Goal: Task Accomplishment & Management: Complete application form

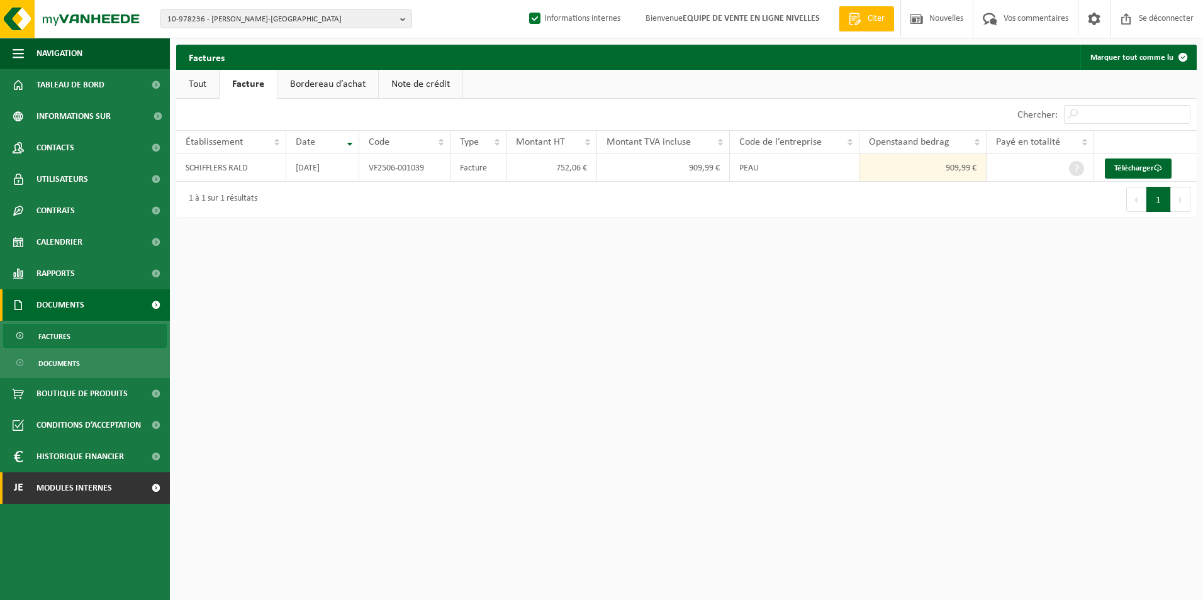
click at [74, 499] on span "Modules internes" at bounding box center [75, 488] width 76 height 31
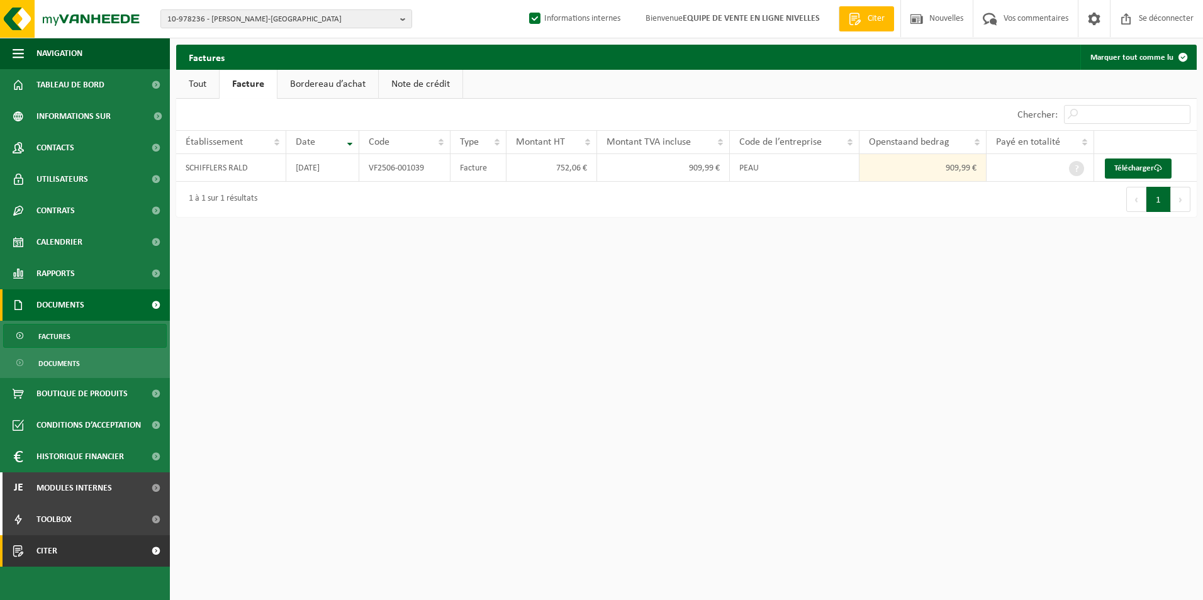
click at [57, 553] on link "Citer" at bounding box center [85, 551] width 170 height 31
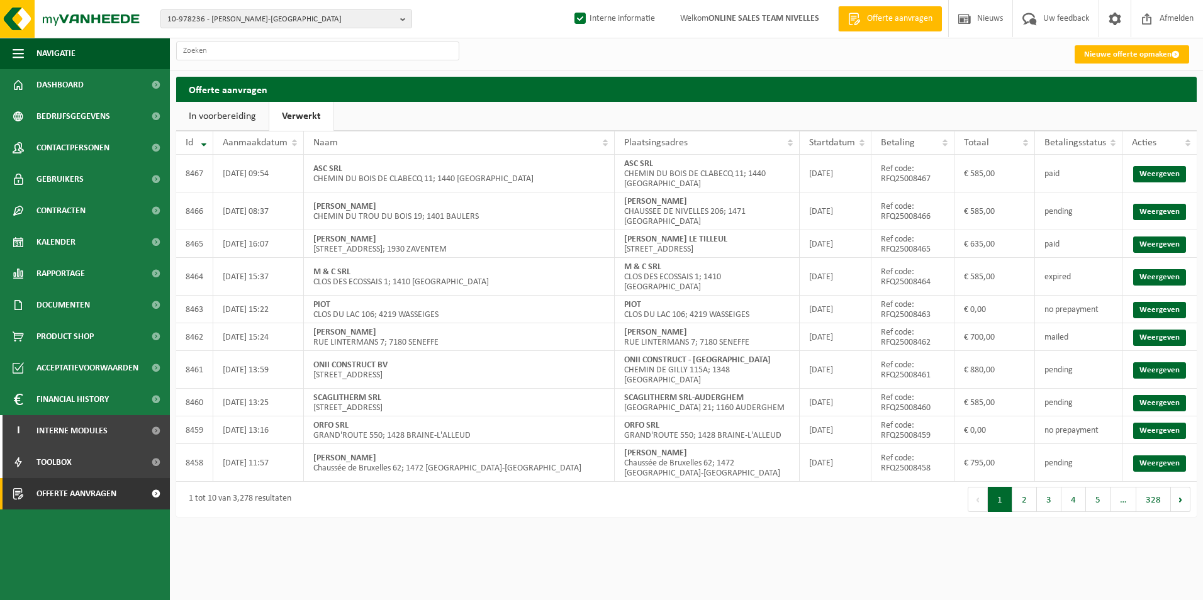
click at [1111, 55] on link "Nieuwe offerte opmaken" at bounding box center [1132, 54] width 115 height 18
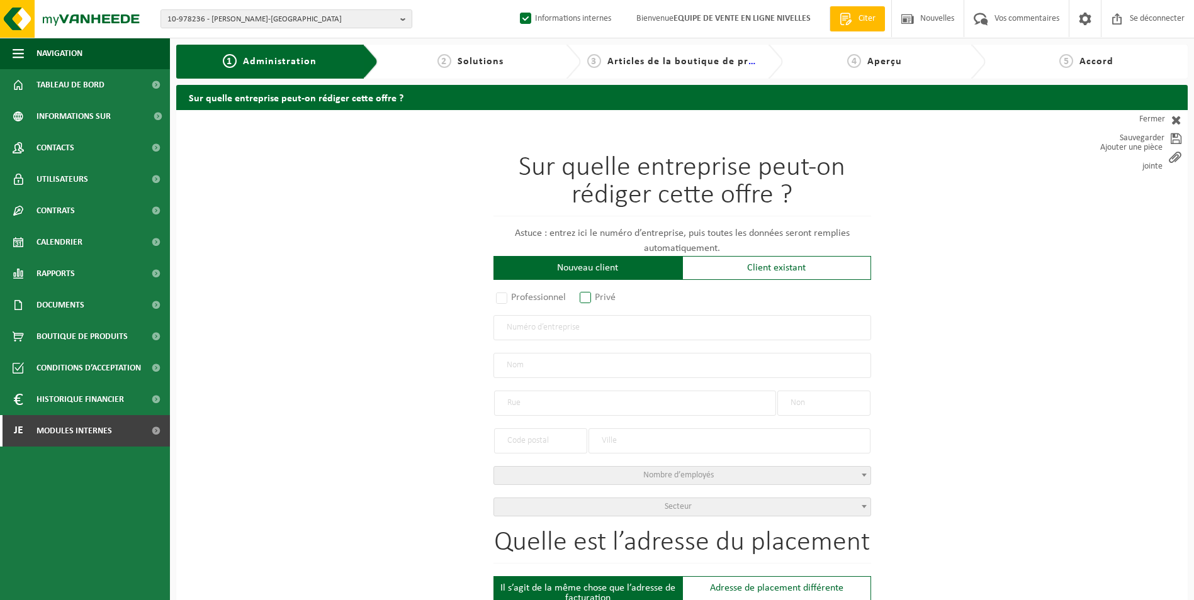
click at [589, 295] on label "Privé" at bounding box center [598, 298] width 42 height 18
click at [598, 295] on input "Privé" at bounding box center [602, 299] width 8 height 8
radio input "true"
select select "D"
select select "1707"
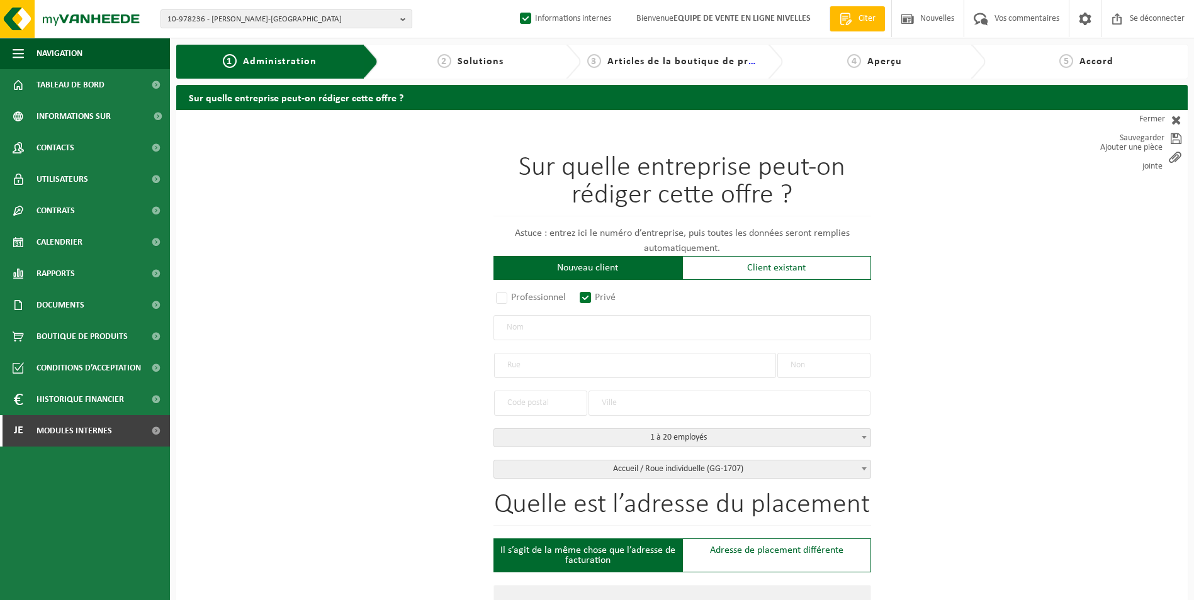
click at [583, 318] on input "text" at bounding box center [682, 327] width 378 height 25
type input "[PERSON_NAME]"
click at [570, 356] on input "text" at bounding box center [635, 365] width 282 height 25
type input "[GEOGRAPHIC_DATA]"
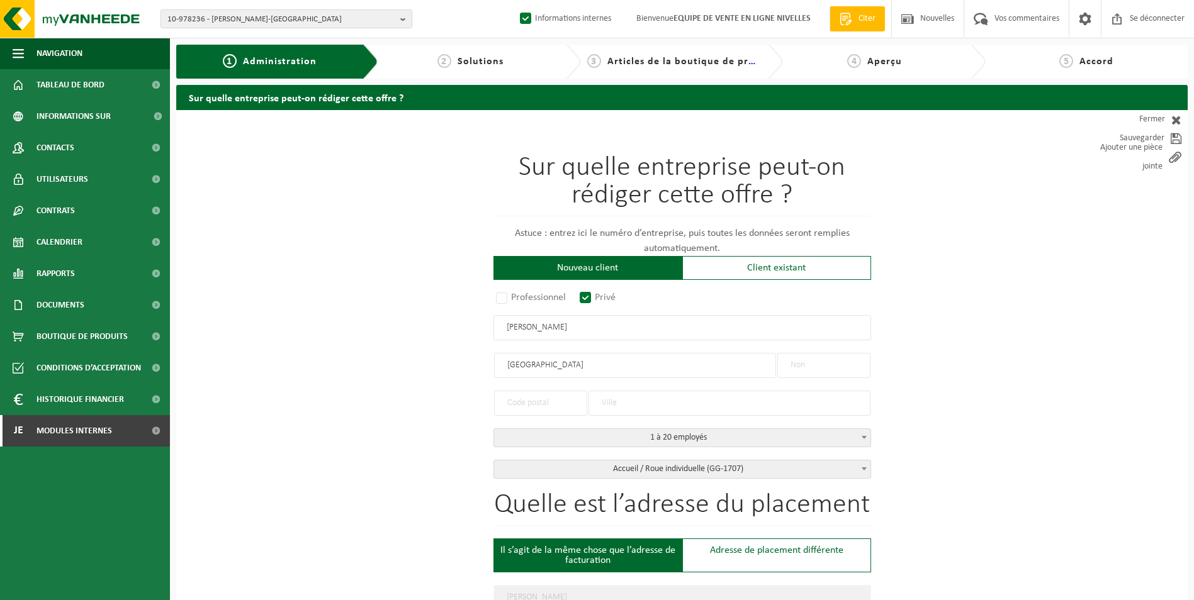
type input "RUE DE WANGENIES"
click at [808, 369] on input "text" at bounding box center [823, 365] width 93 height 25
click at [561, 368] on input "RUE DE WANGENIES" at bounding box center [635, 365] width 282 height 25
type input "RUE DE WANGEGNIES"
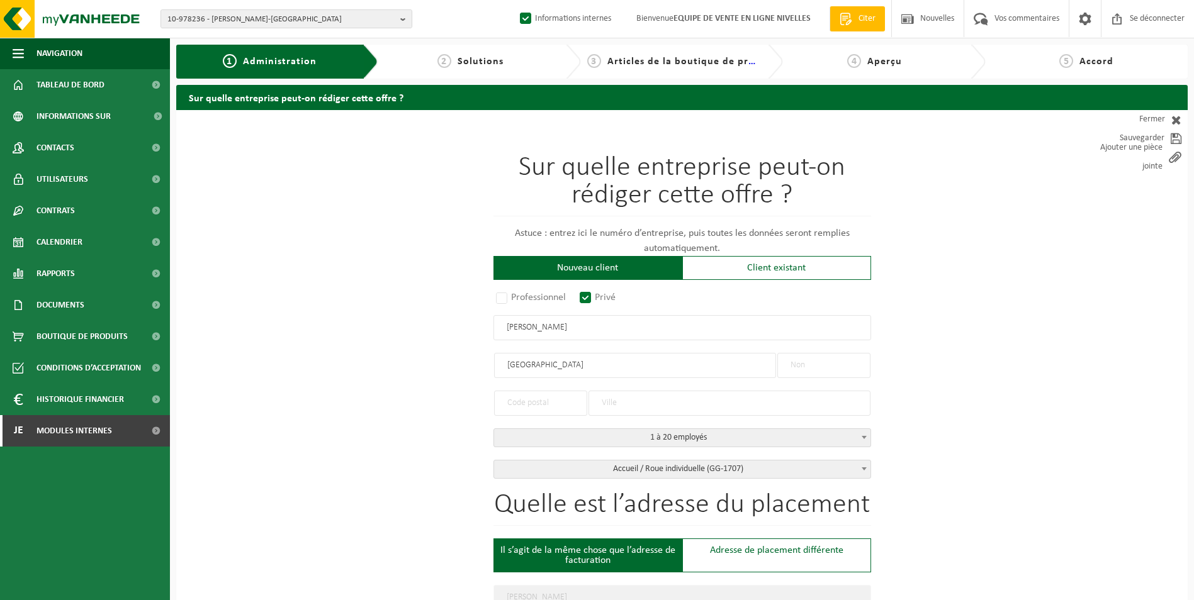
click at [848, 369] on input "text" at bounding box center [823, 365] width 93 height 25
type input "180"
click at [622, 398] on input "text" at bounding box center [729, 403] width 282 height 25
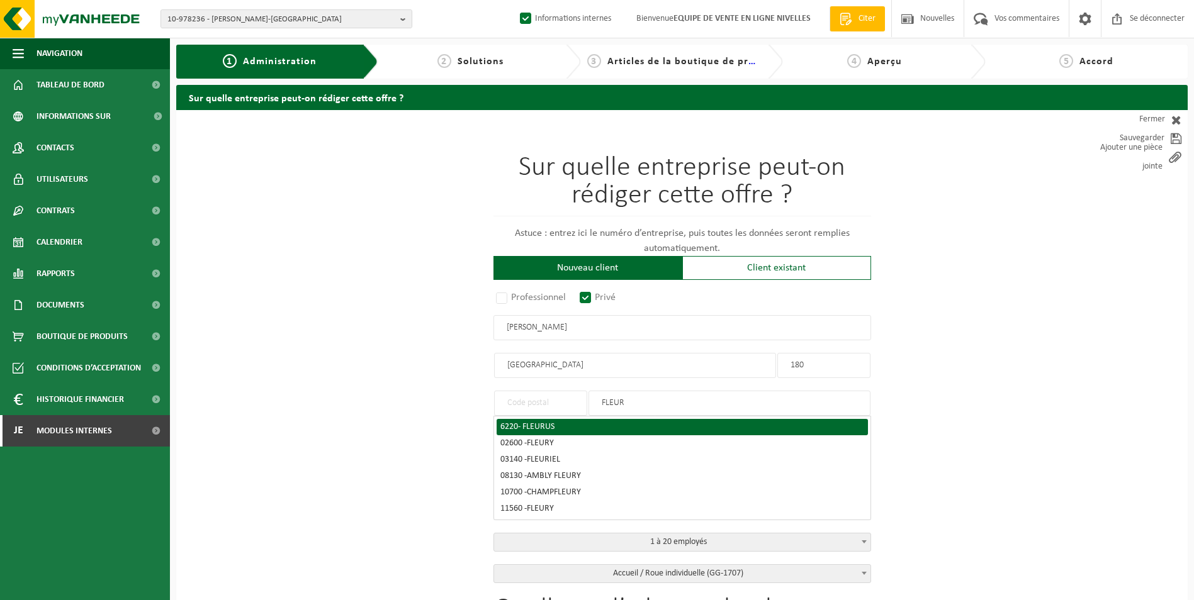
type input "FLEUR"
click at [551, 422] on span "- FLEURUS" at bounding box center [536, 426] width 37 height 9
type input "6220"
type input "FLEURUS"
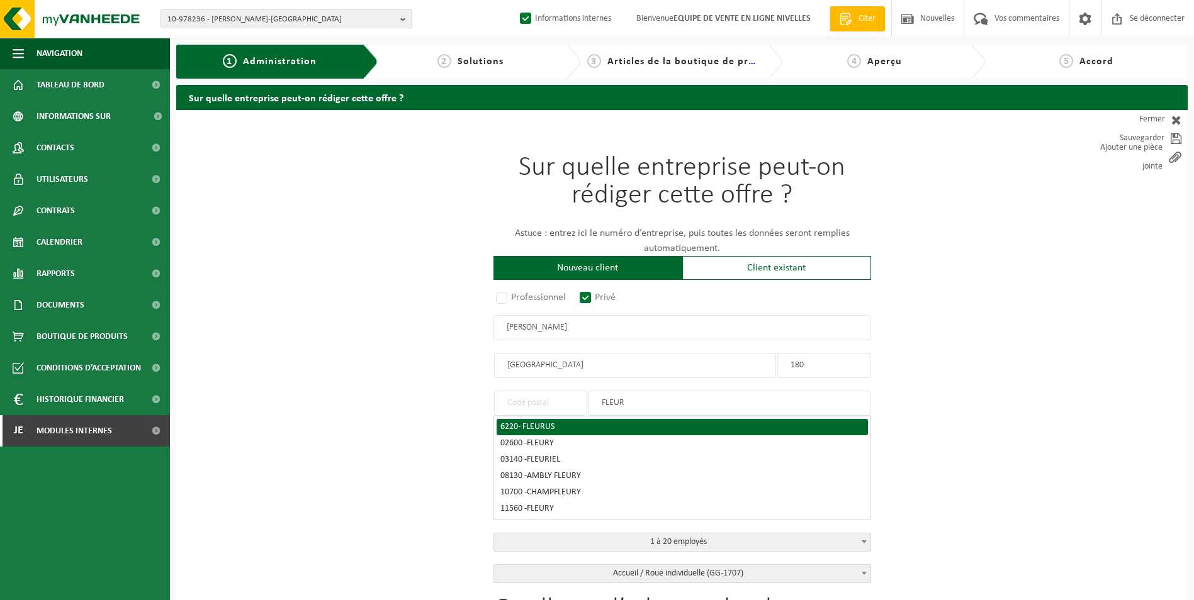
type input "6220"
type input "FLEURUS"
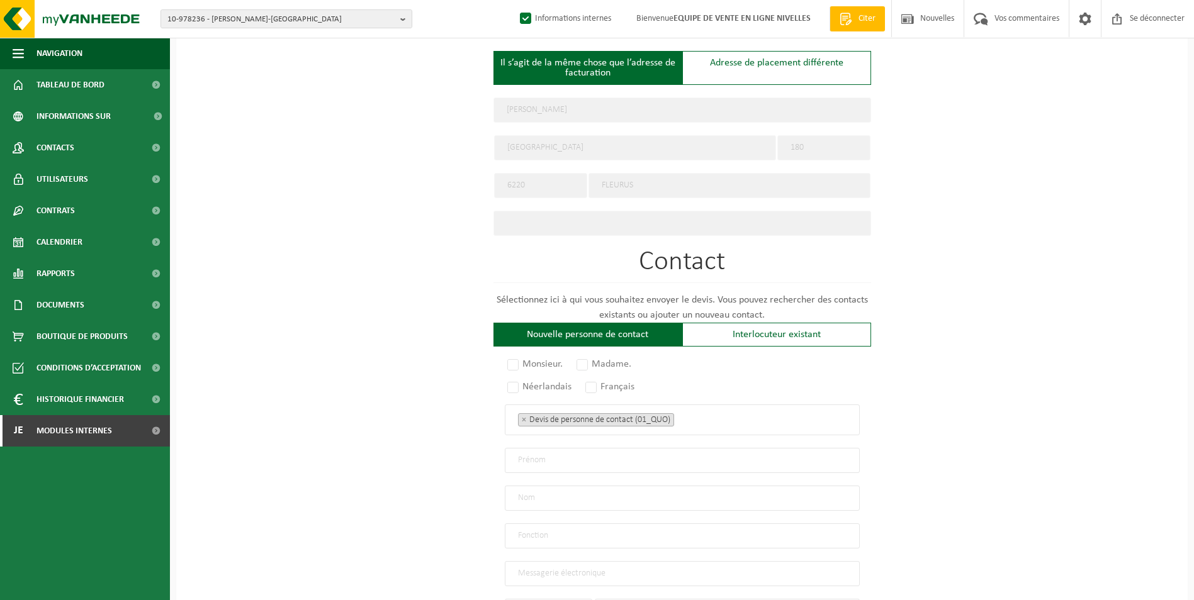
scroll to position [503, 0]
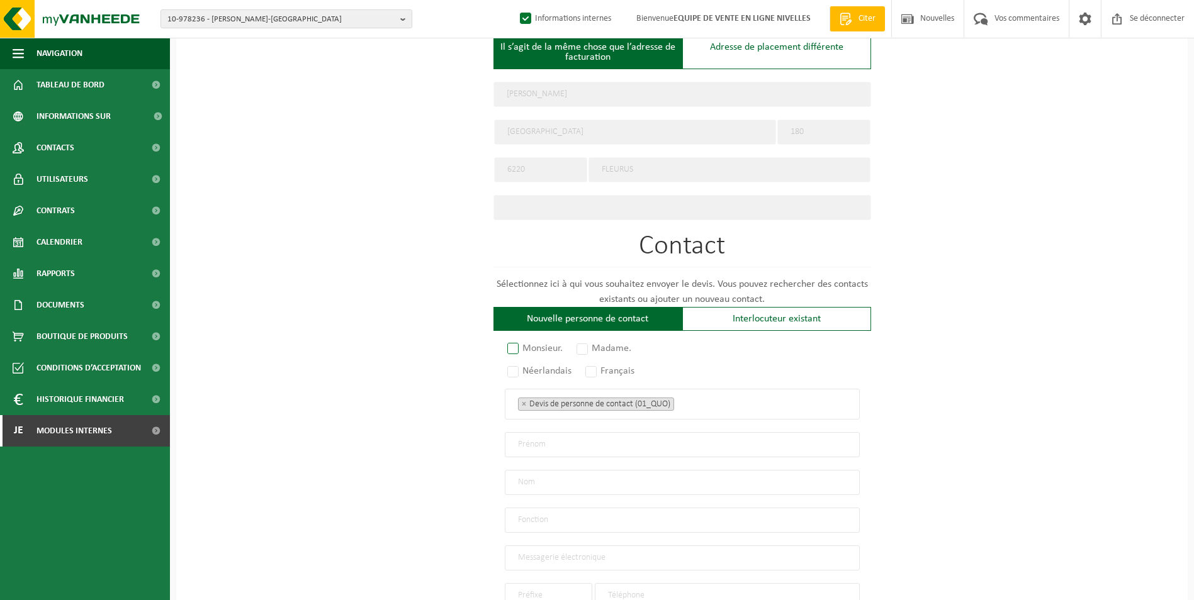
click at [521, 342] on label "Monsieur." at bounding box center [536, 349] width 62 height 18
radio input "true"
click at [590, 368] on label "Français" at bounding box center [610, 372] width 55 height 18
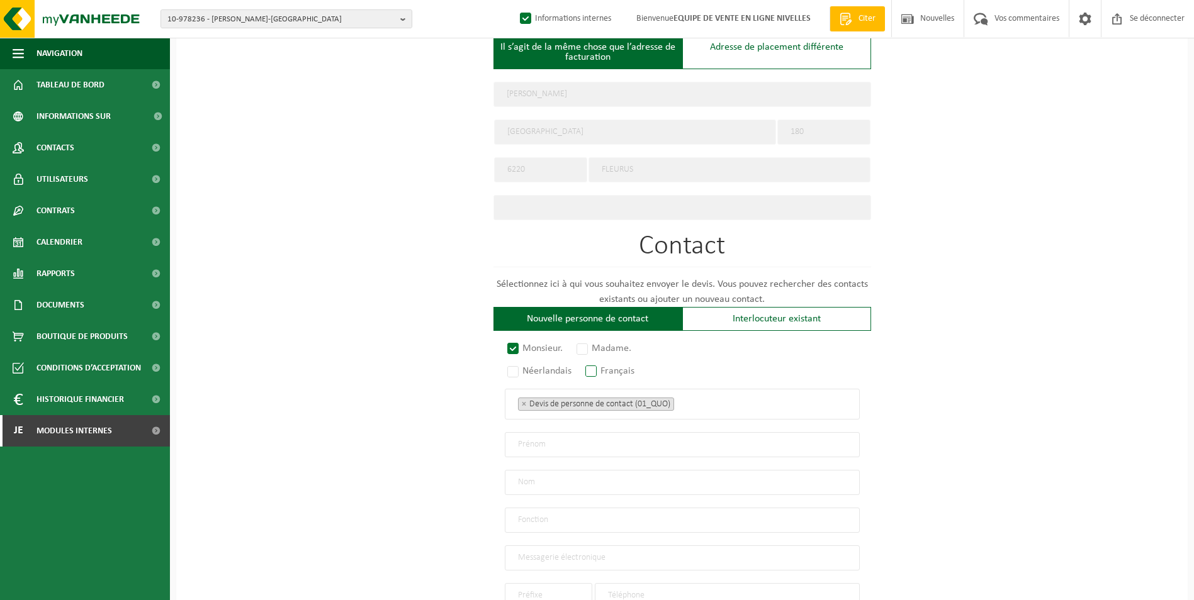
radio input "true"
click at [716, 400] on ul "× Devis de personne de contact (01_QUO)" at bounding box center [682, 404] width 329 height 16
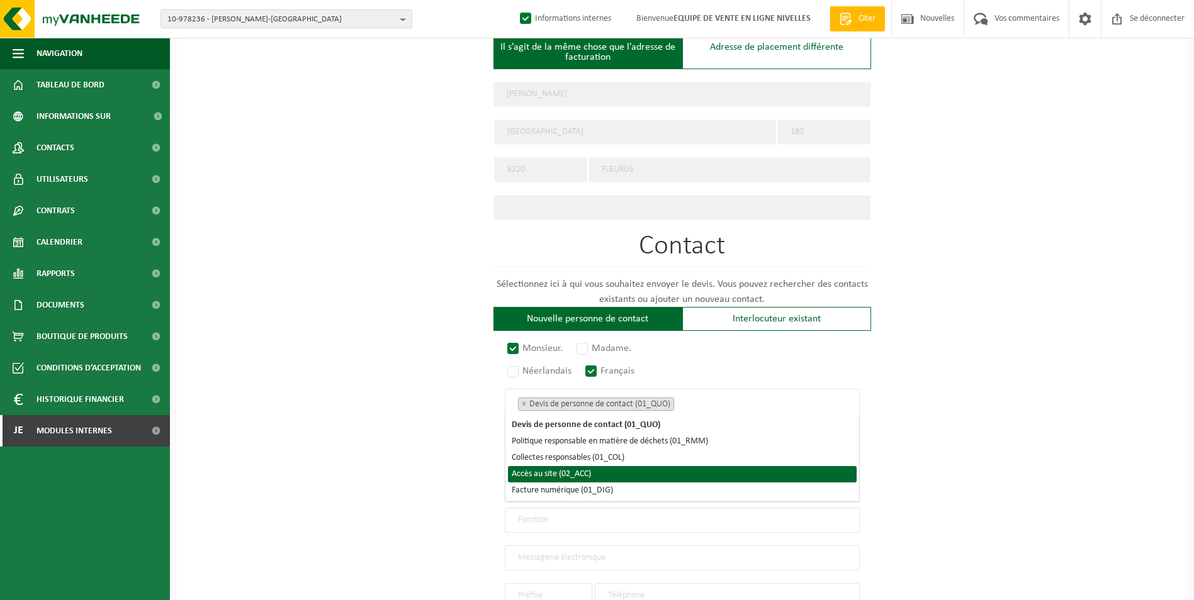
click at [548, 475] on li "Accès au site (02_ACC)" at bounding box center [682, 474] width 349 height 16
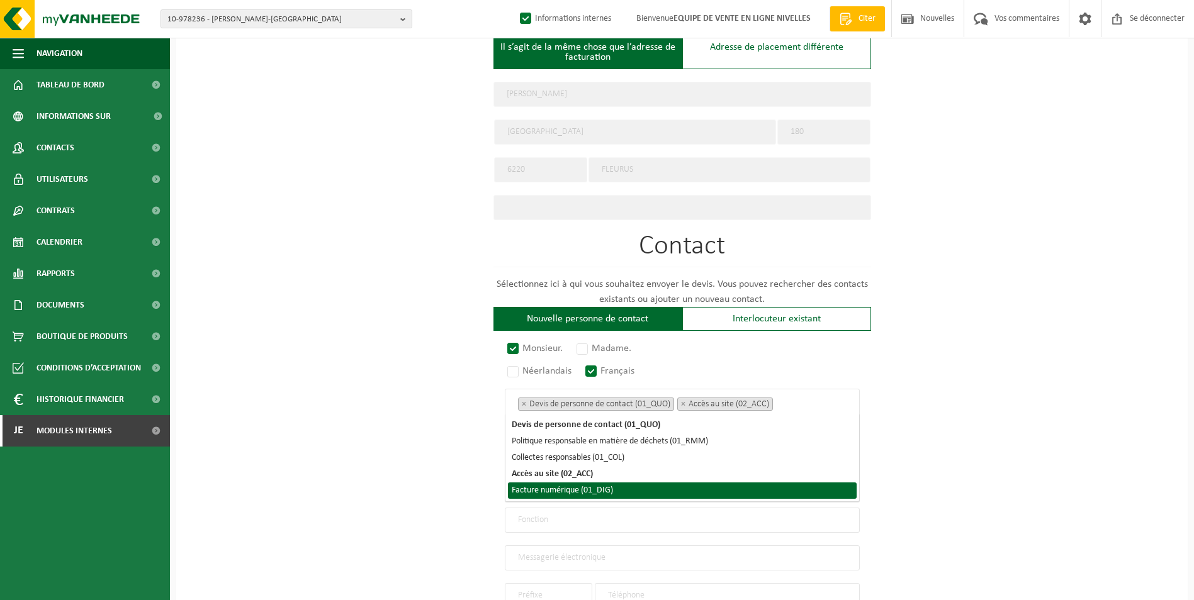
click at [543, 487] on li "Facture numérique (01_DIG)" at bounding box center [682, 491] width 349 height 16
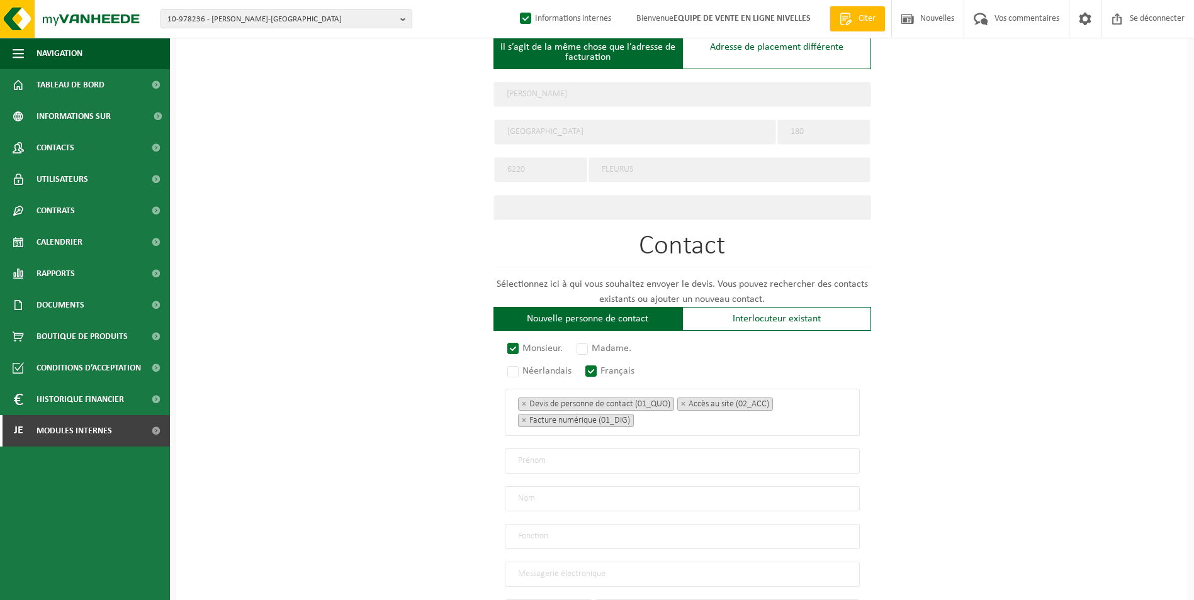
click at [446, 445] on div "Sur quelle entreprise peut-on rédiger cette offre ? Astuce : entrez ici le numé…" at bounding box center [681, 171] width 1011 height 1128
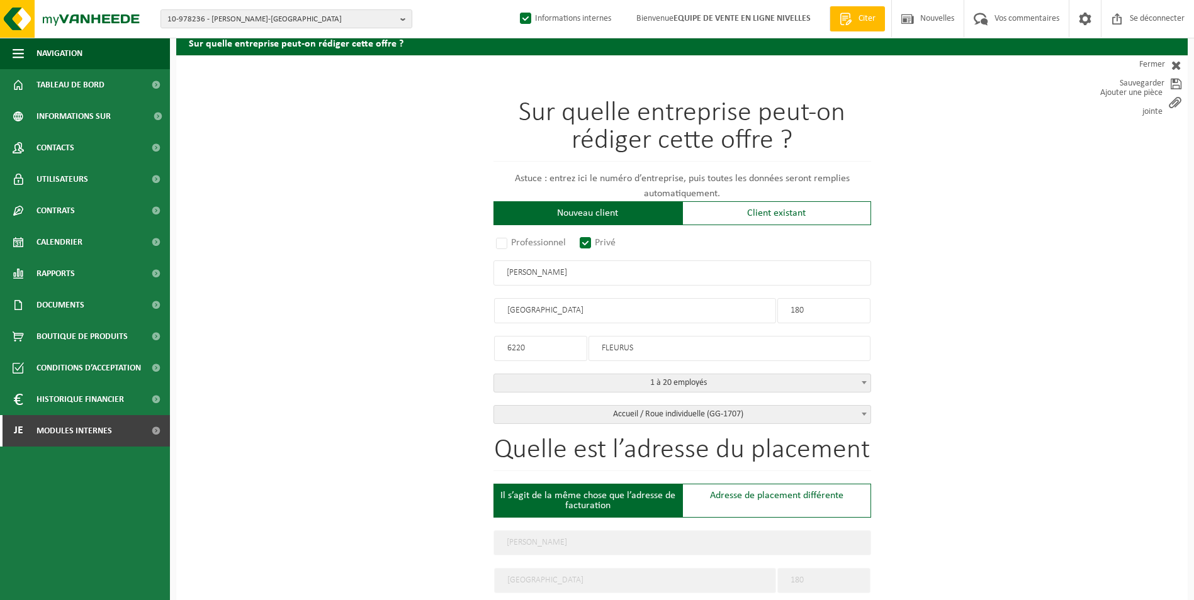
scroll to position [0, 0]
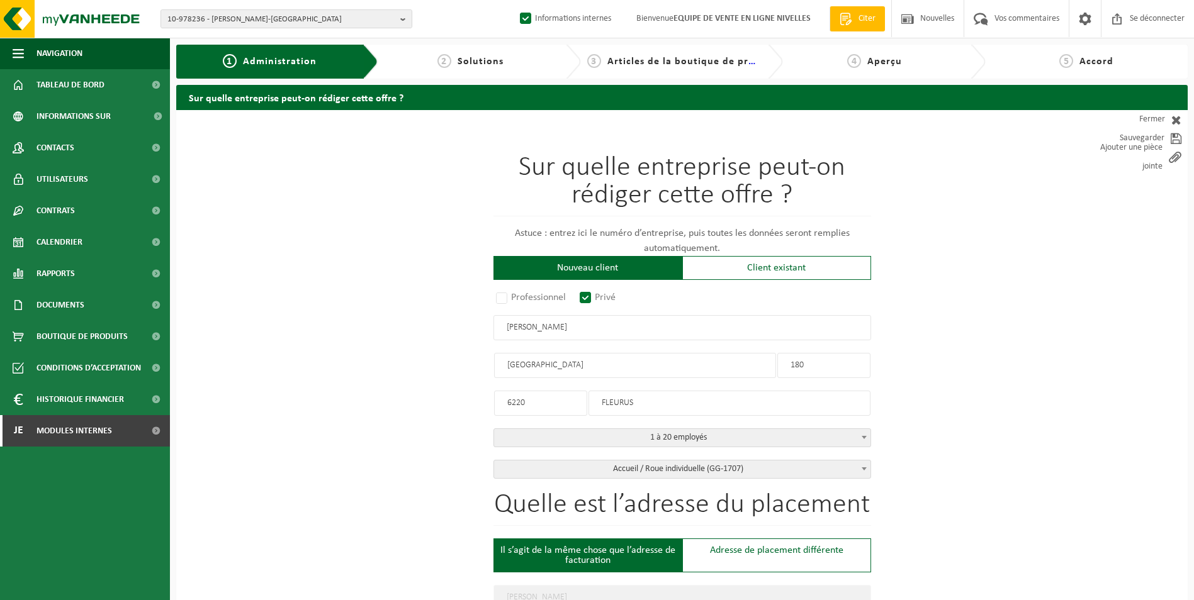
drag, startPoint x: 564, startPoint y: 329, endPoint x: 456, endPoint y: 323, distance: 108.4
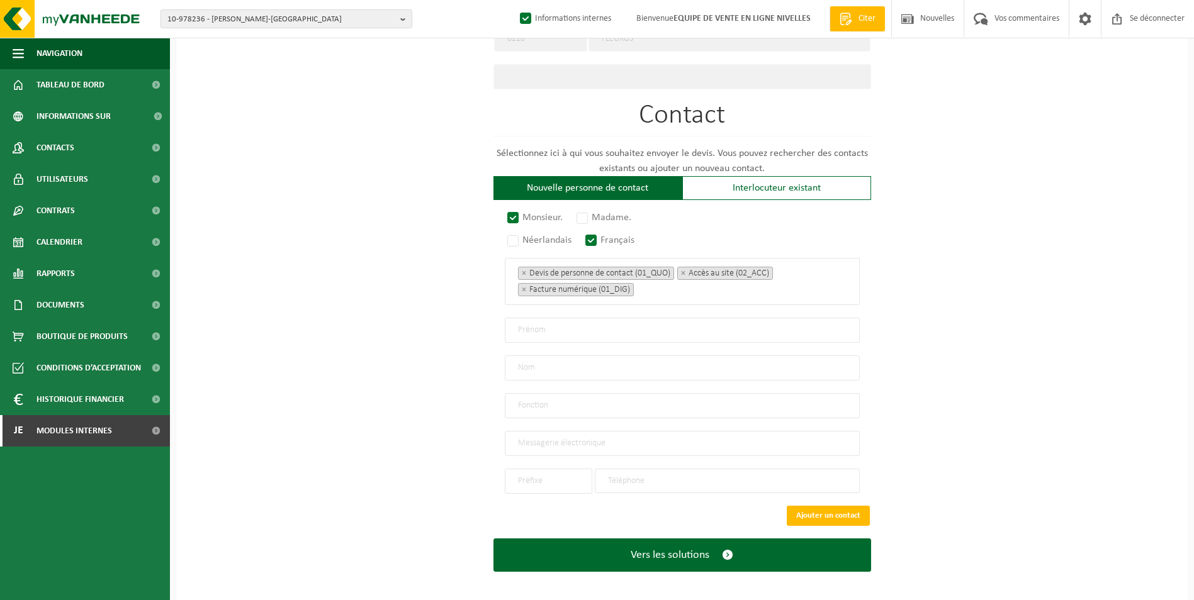
scroll to position [636, 0]
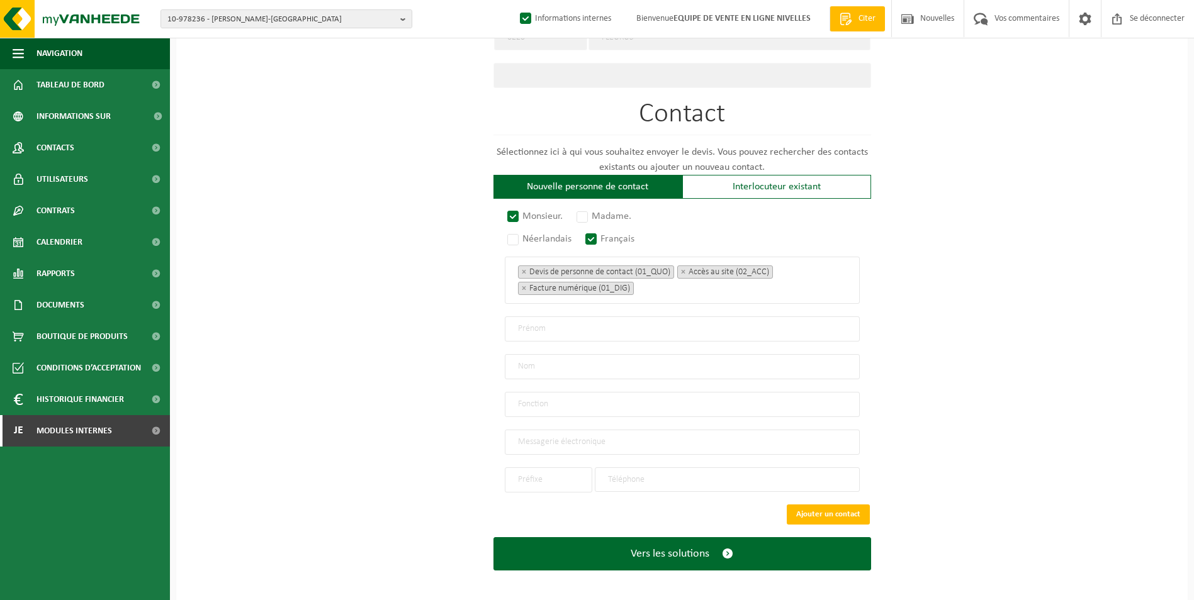
click at [559, 330] on input "text" at bounding box center [682, 329] width 355 height 25
paste input "PIRET KEVIN"
type input "PIRET KEVIN"
click at [566, 441] on input "email" at bounding box center [682, 442] width 355 height 25
type input "KEVIN_PIRET@YAHOO.FR"
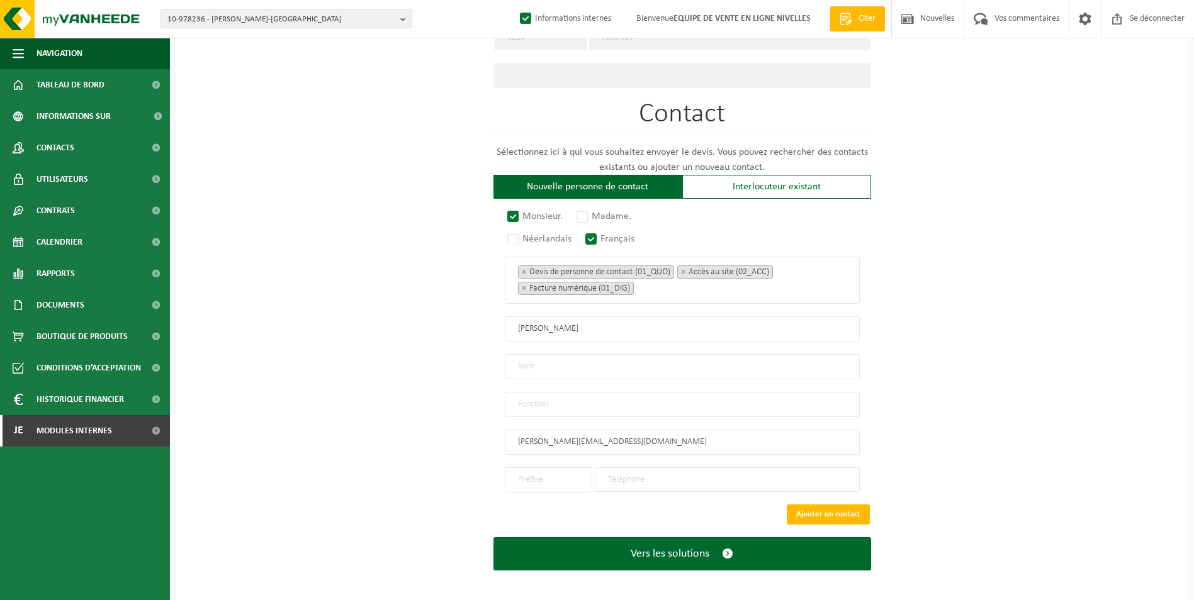
click at [561, 471] on input "text" at bounding box center [548, 480] width 87 height 25
click at [553, 500] on div "+32" at bounding box center [549, 504] width 74 height 9
type input "+32"
click at [646, 472] on input "tel" at bounding box center [727, 480] width 265 height 25
click at [644, 468] on input "tel" at bounding box center [727, 480] width 265 height 25
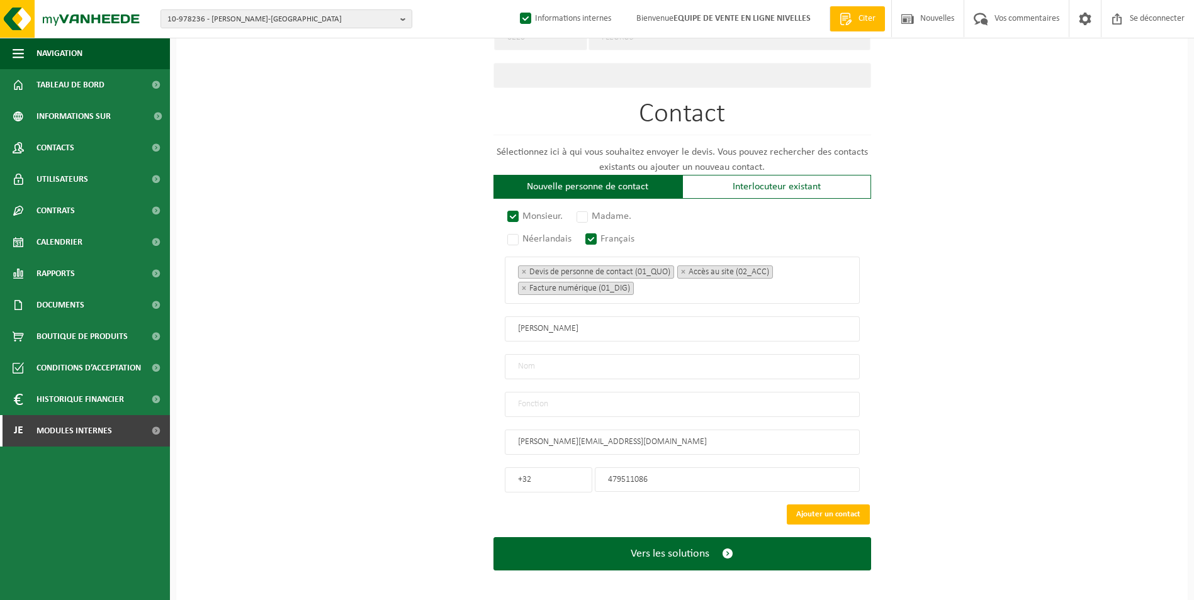
type input "479511086"
drag, startPoint x: 539, startPoint y: 323, endPoint x: 436, endPoint y: 333, distance: 103.0
click at [436, 333] on div "Sur quelle entreprise peut-on rédiger cette offre ? Astuce : entrez ici le numé…" at bounding box center [681, 38] width 1011 height 1128
type input "KEVIN"
click at [548, 365] on input "text" at bounding box center [682, 366] width 355 height 25
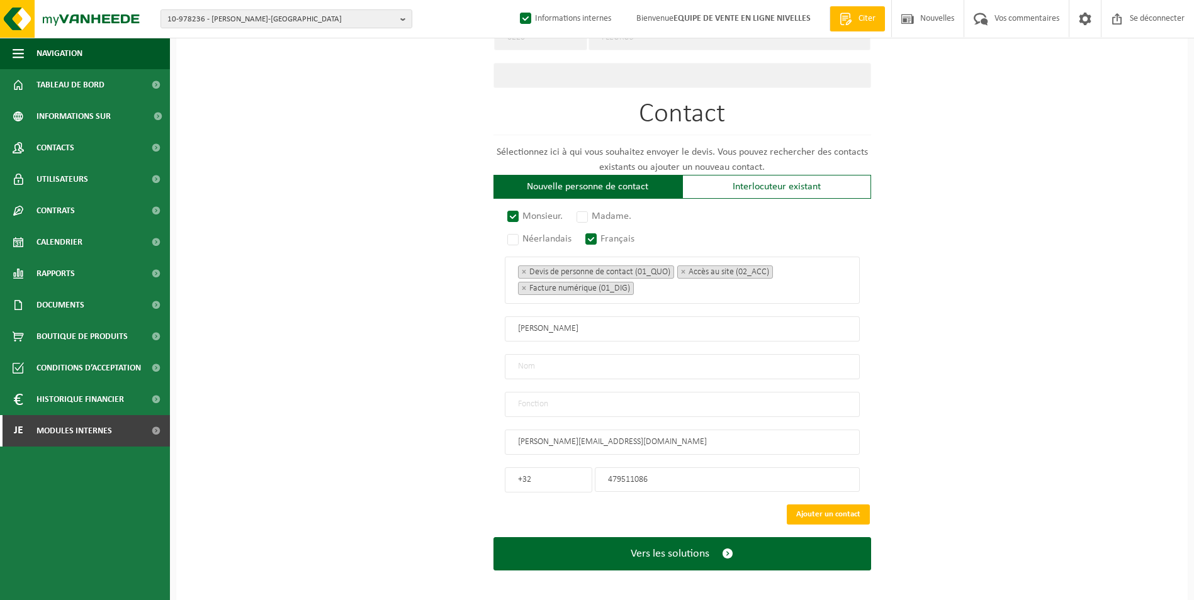
paste input "PIRET"
type input "PIRET"
click at [539, 397] on input "text" at bounding box center [682, 404] width 355 height 25
type input "CONTACT"
click at [828, 505] on button "Ajouter un contact" at bounding box center [828, 515] width 83 height 20
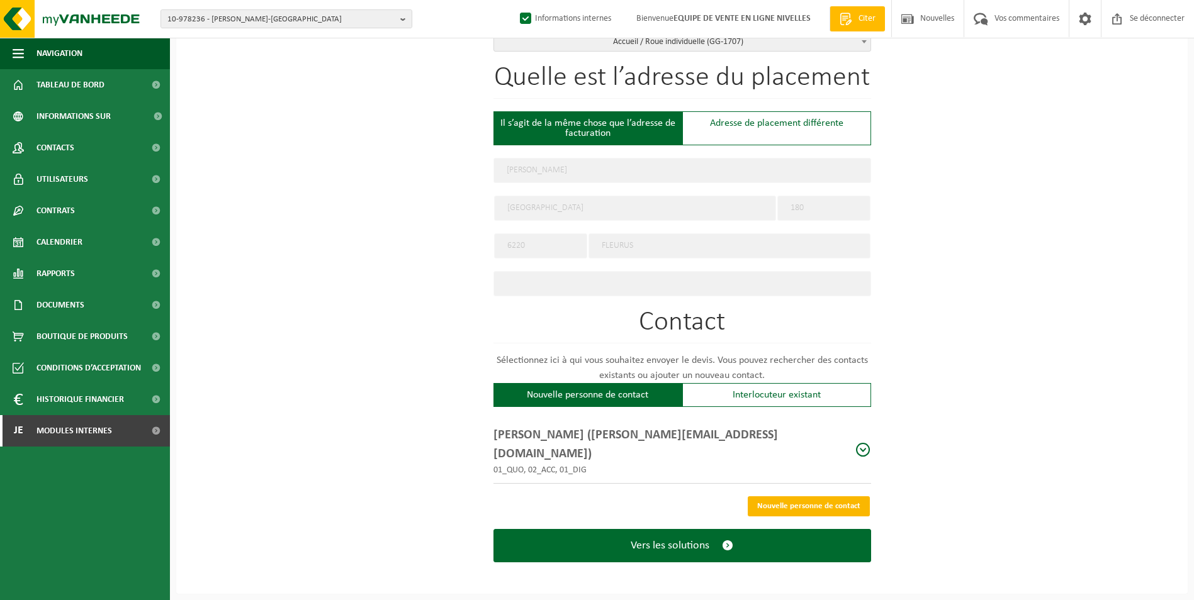
scroll to position [403, 0]
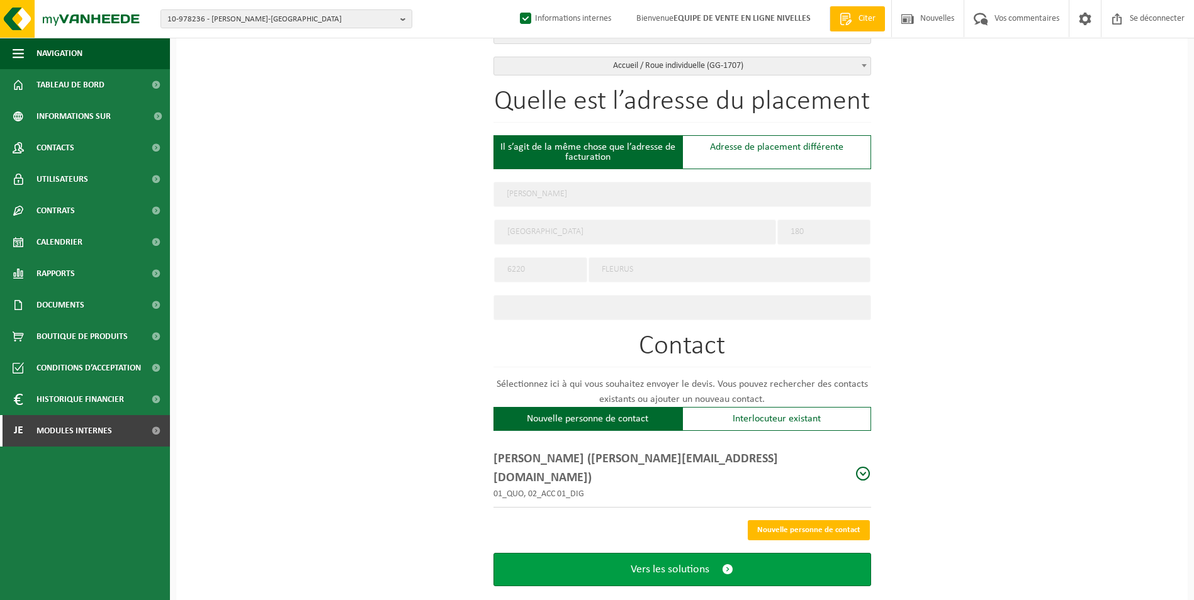
click at [660, 563] on span "Vers les solutions" at bounding box center [670, 569] width 79 height 13
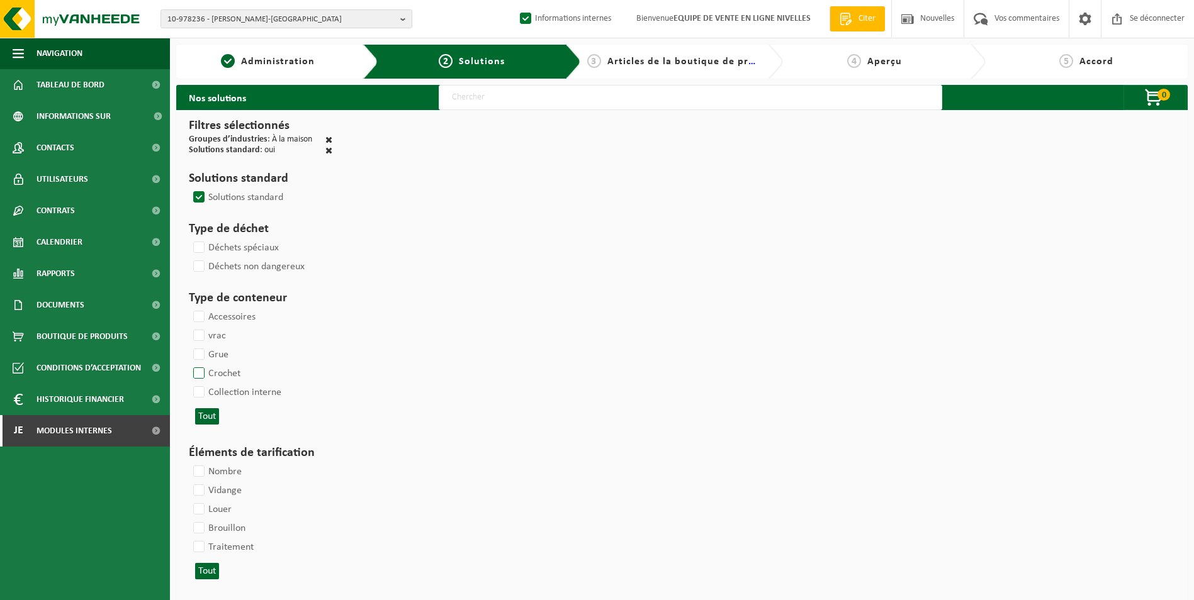
click at [205, 376] on label "Crochet" at bounding box center [216, 373] width 50 height 19
click at [189, 364] on input "Crochet" at bounding box center [188, 364] width 1 height 1
checkbox input "true"
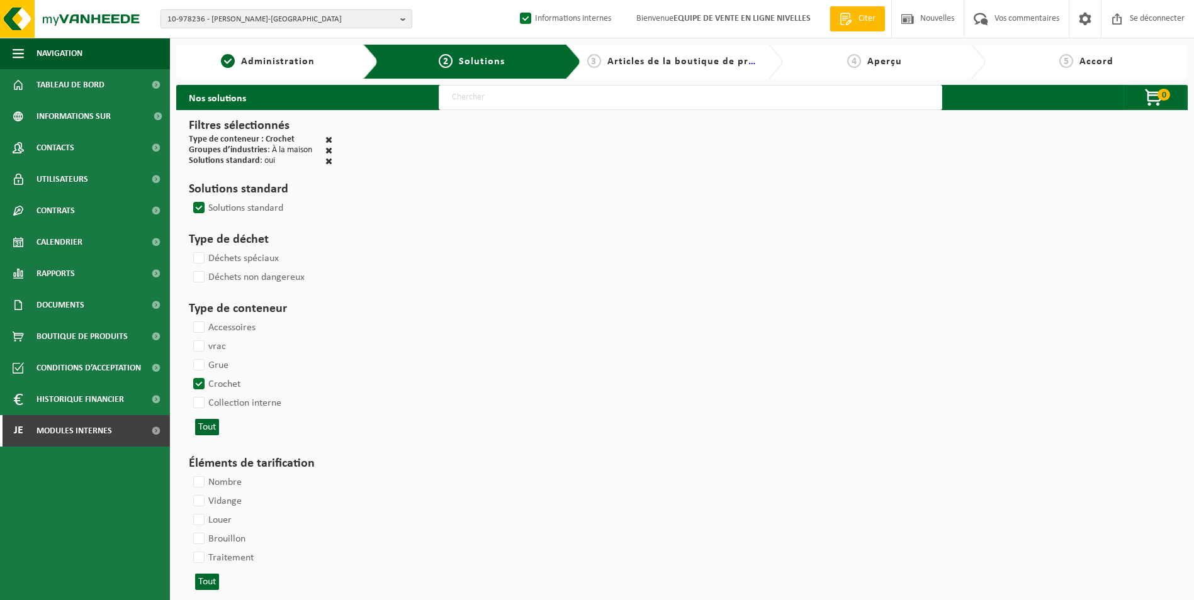
select select
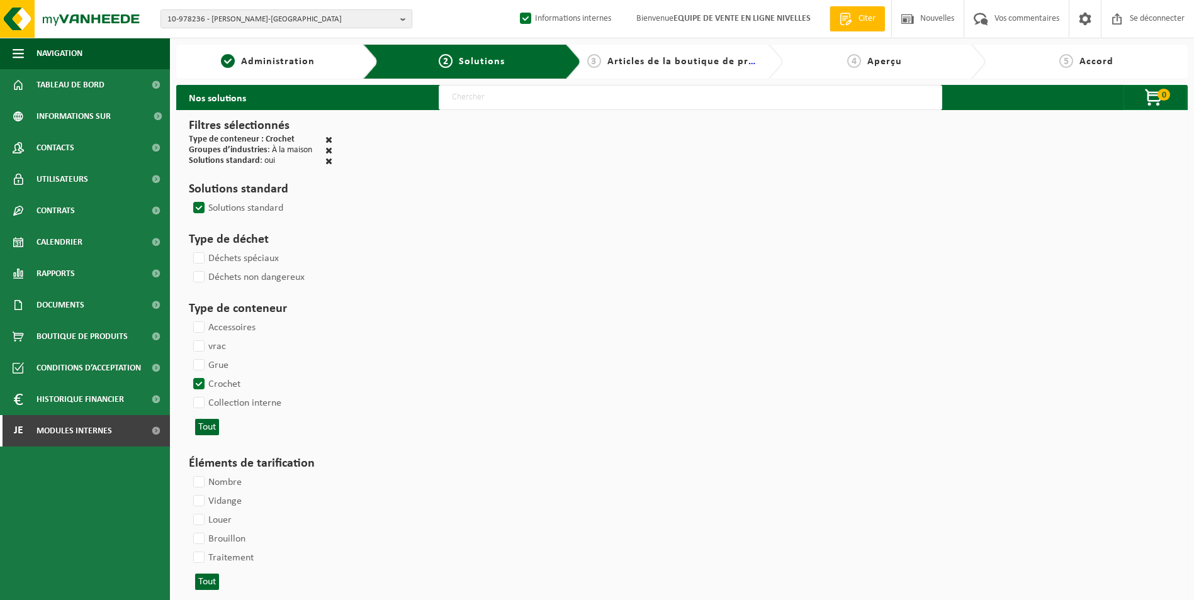
select select
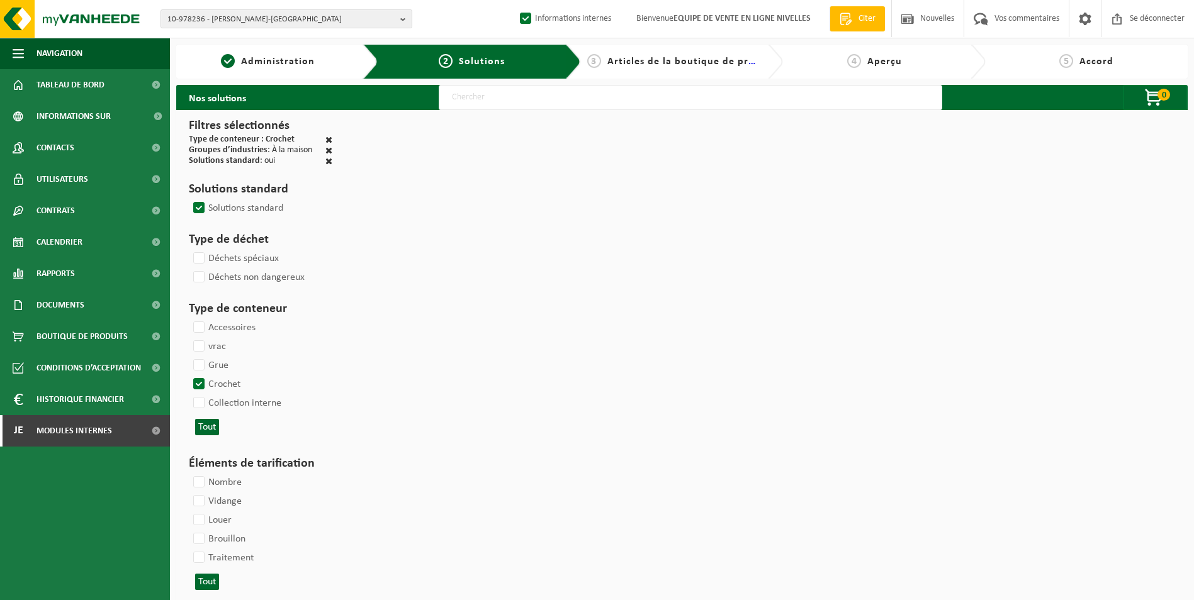
select select
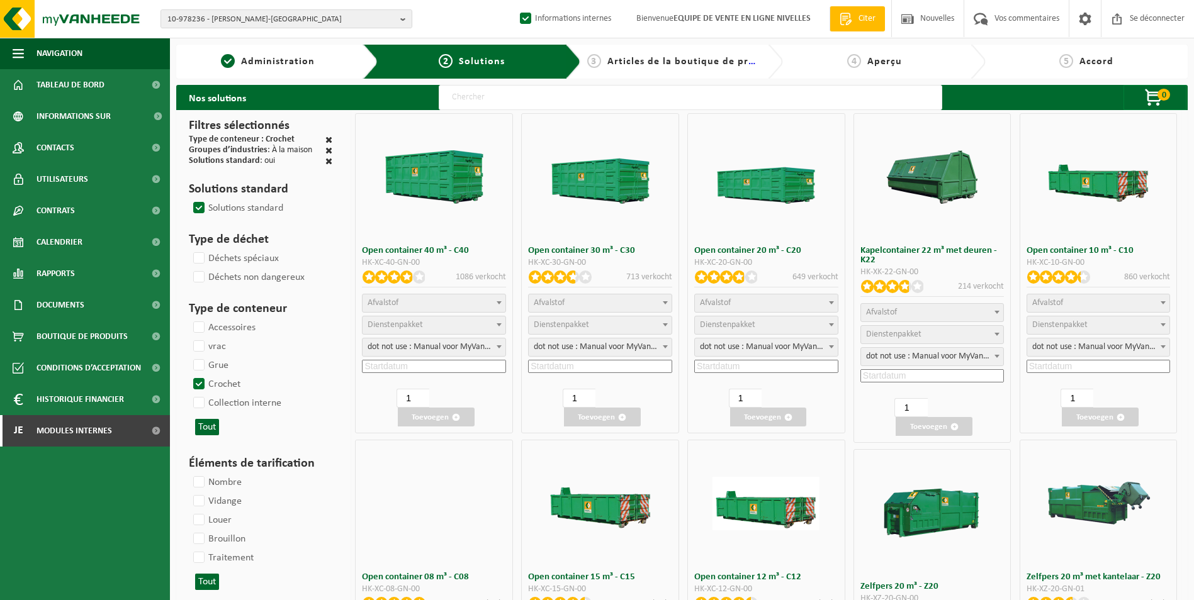
select select "25"
select select
select select "197"
select select "25"
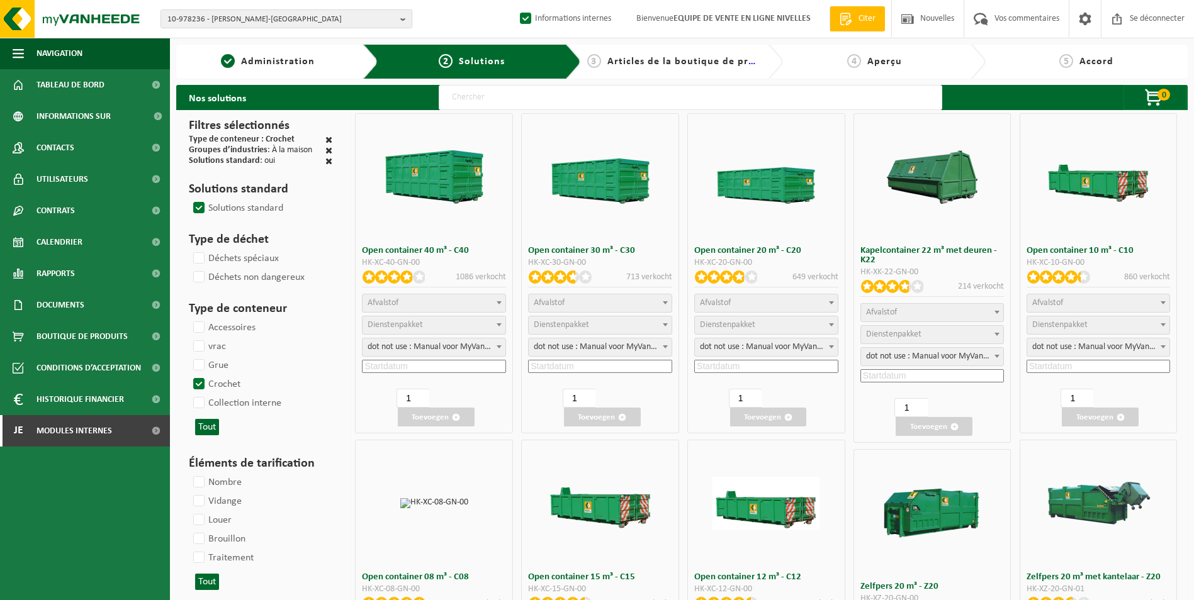
select select "8"
select select "25"
select select "7"
select select "25"
select select "7"
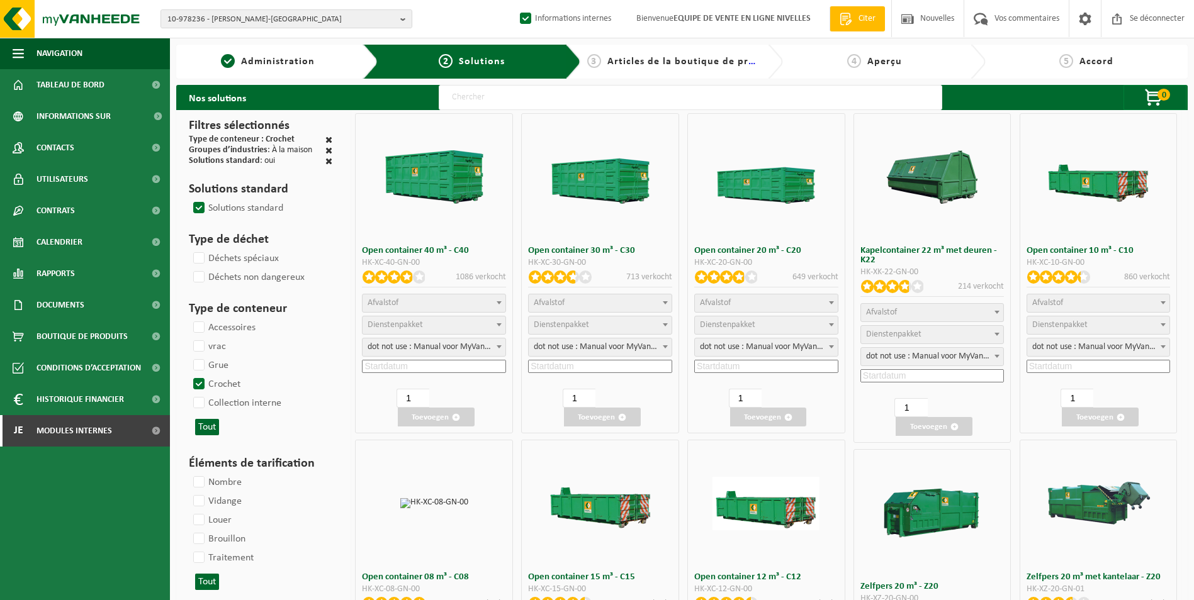
select select "25"
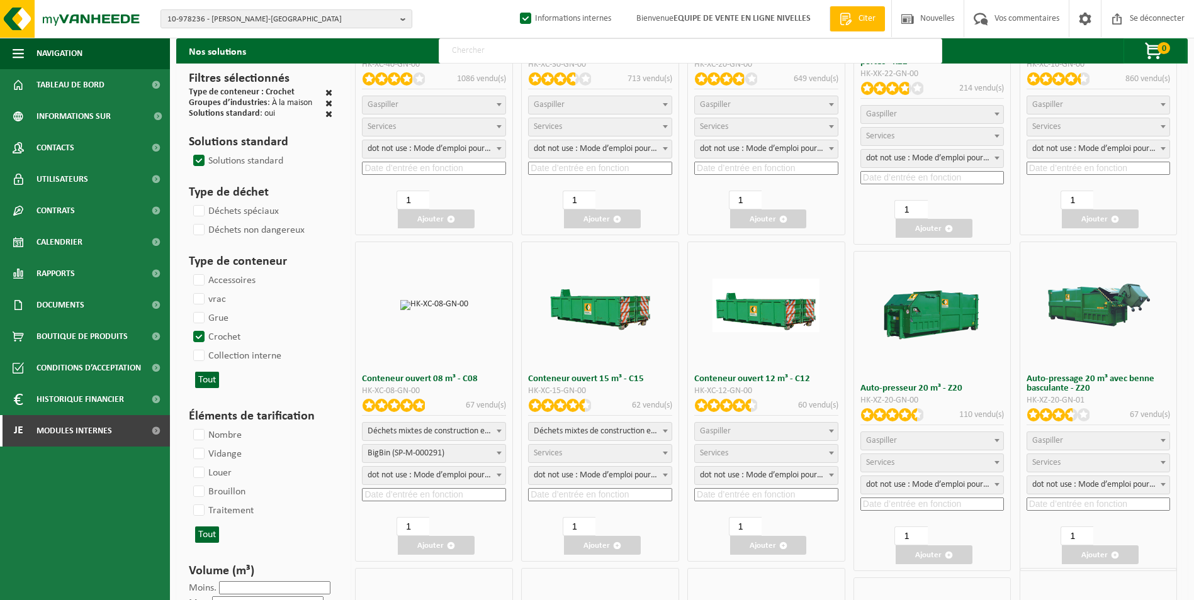
scroll to position [252, 0]
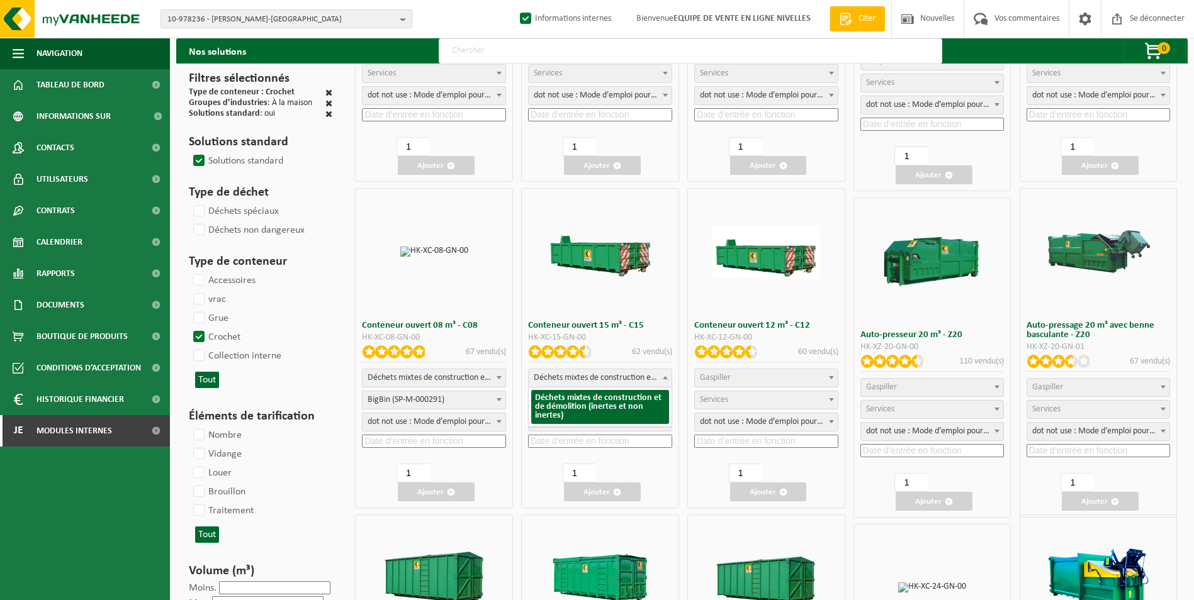
click at [634, 377] on span "Déchets mixtes de construction et de démolition (inertes et non inertes)" at bounding box center [600, 378] width 143 height 18
select select
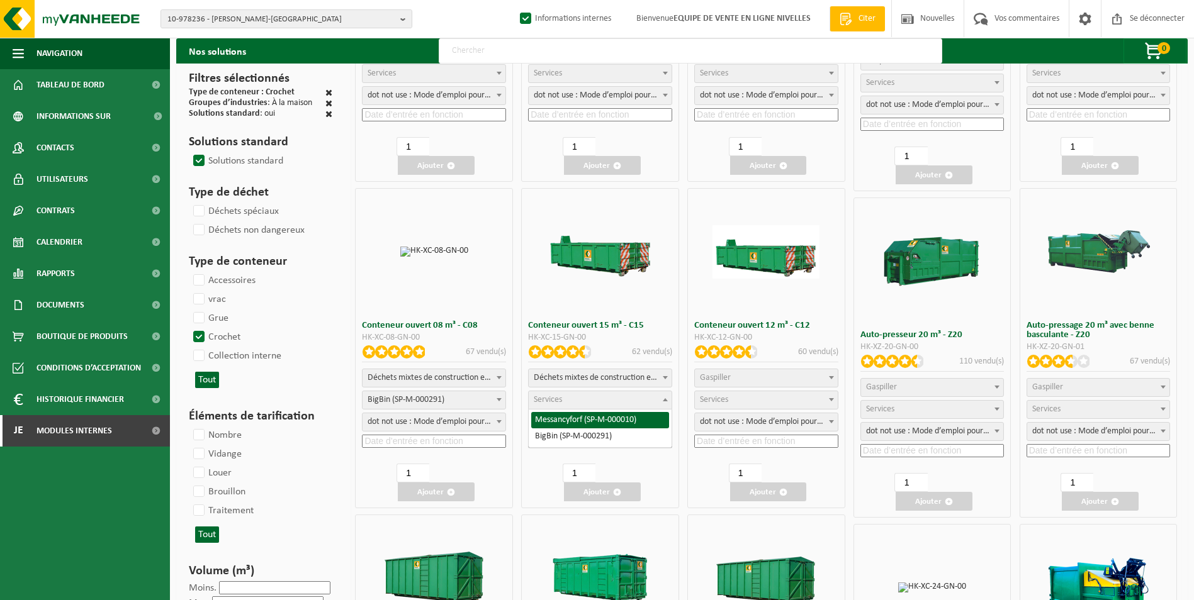
click at [593, 404] on span "Services" at bounding box center [600, 400] width 143 height 18
select select "197"
select select "25"
click at [573, 434] on div "Déchets mixtes de construction et de démolition (inertes et non inertes) Déchet…" at bounding box center [600, 410] width 144 height 82
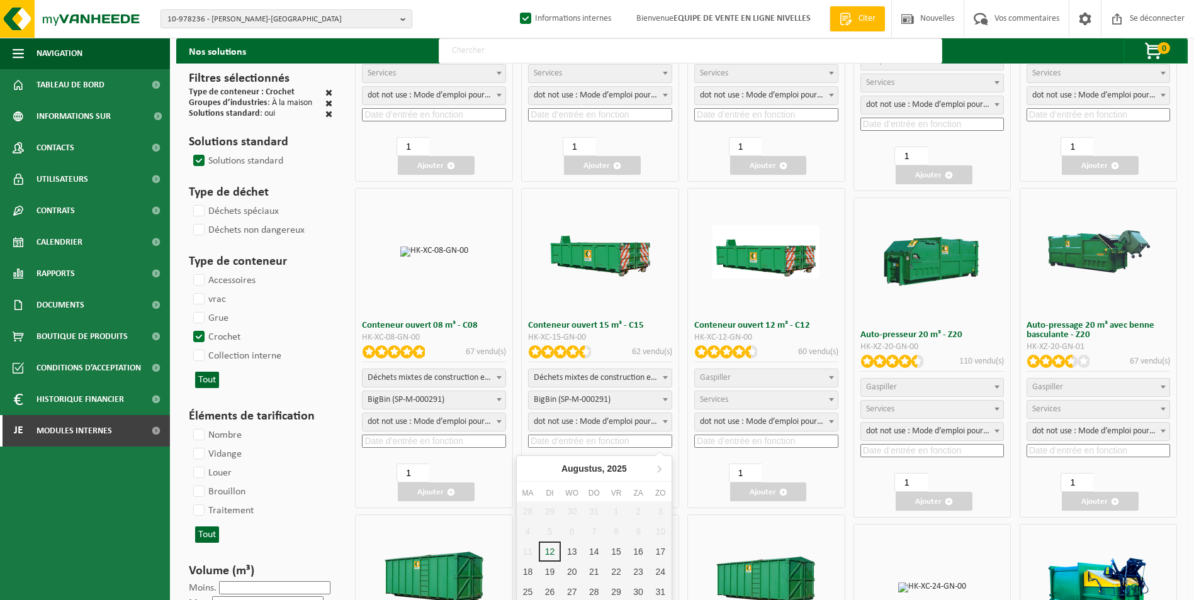
click at [571, 439] on input at bounding box center [600, 441] width 144 height 13
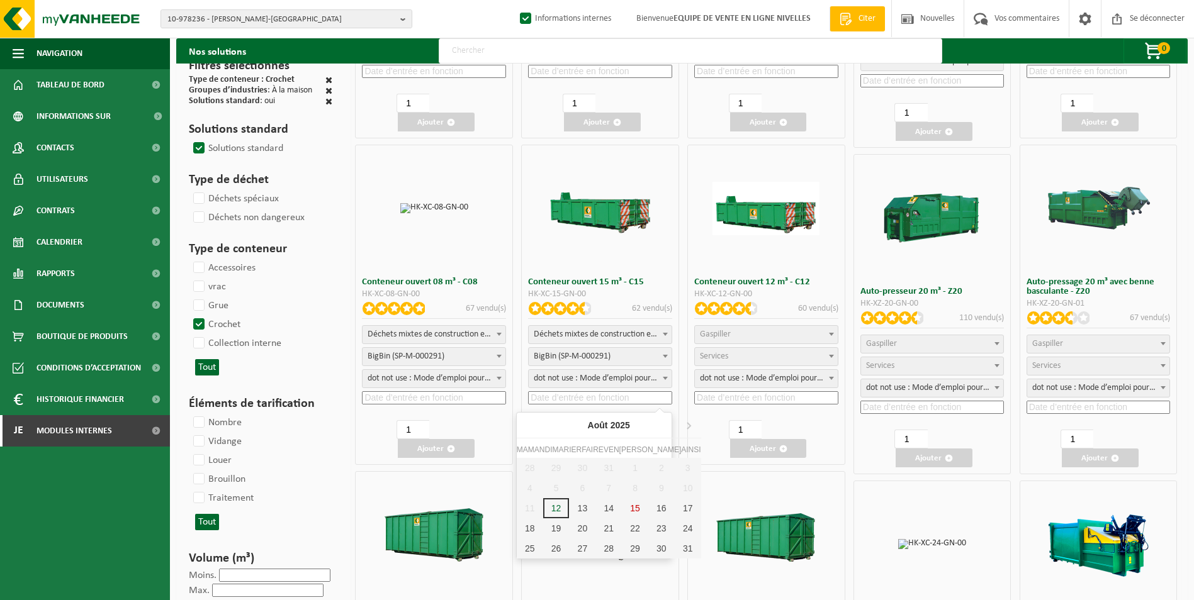
scroll to position [315, 0]
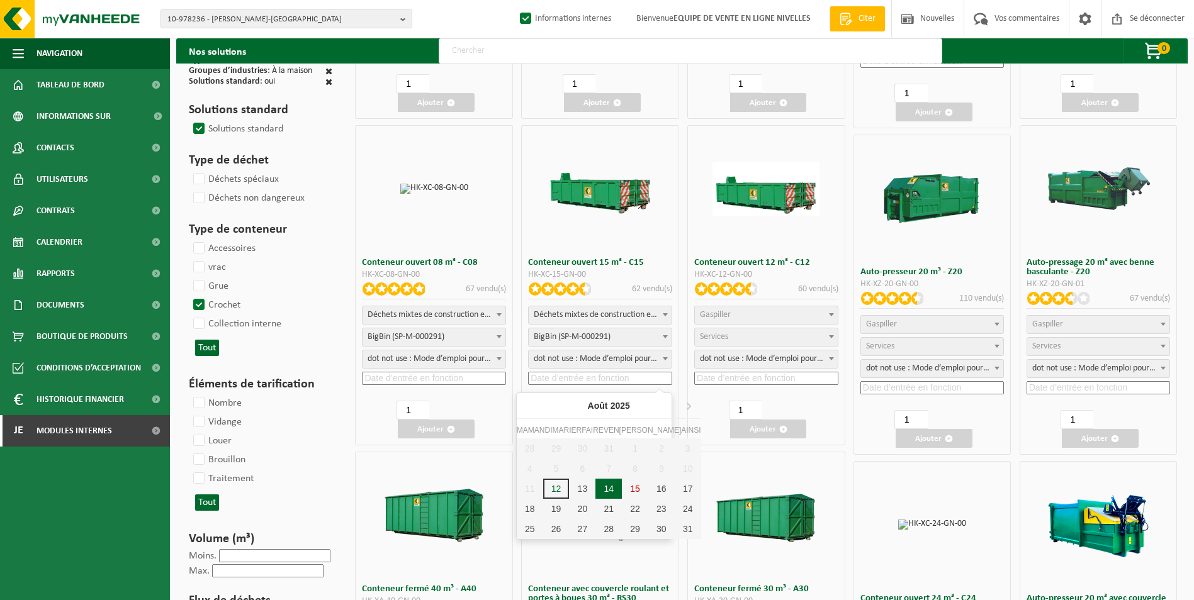
click at [595, 486] on div "14" at bounding box center [608, 489] width 26 height 20
type input "2025-08-14"
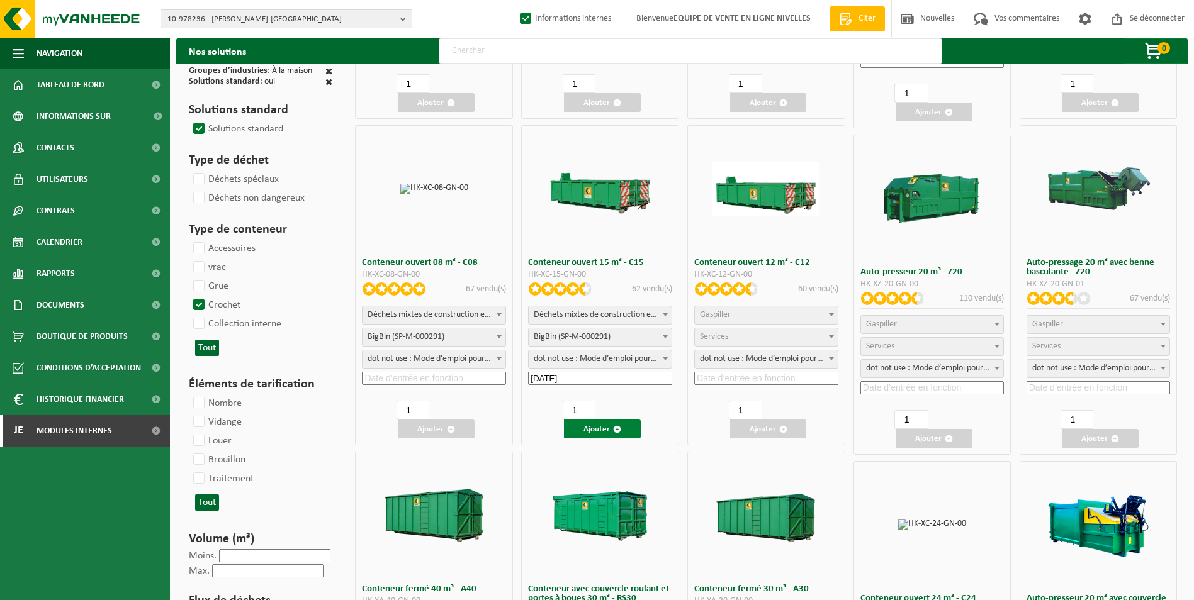
click at [606, 425] on font "Ajouter" at bounding box center [596, 429] width 26 height 8
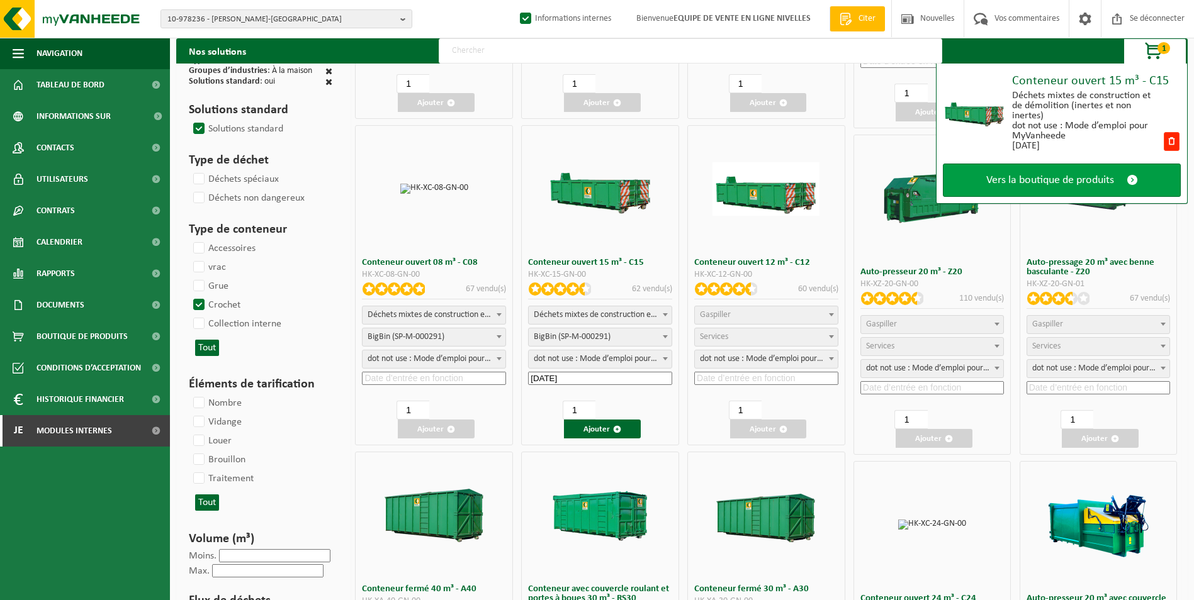
click at [1042, 183] on span "Vers la boutique de produits" at bounding box center [1050, 180] width 128 height 13
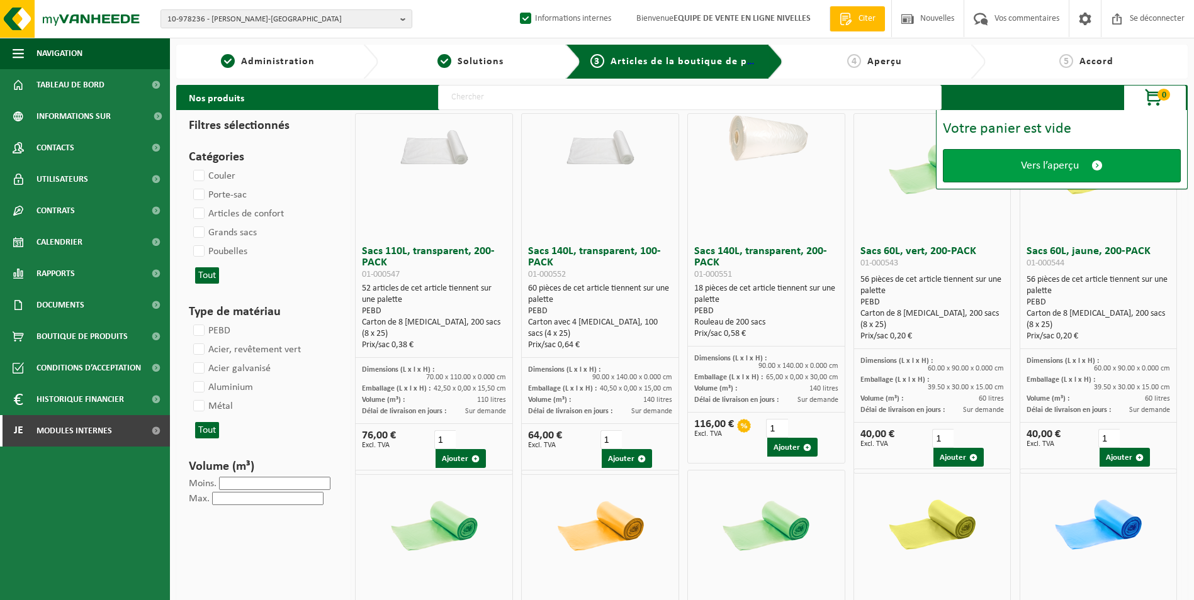
click at [1042, 168] on span "Vers l’aperçu" at bounding box center [1050, 165] width 58 height 13
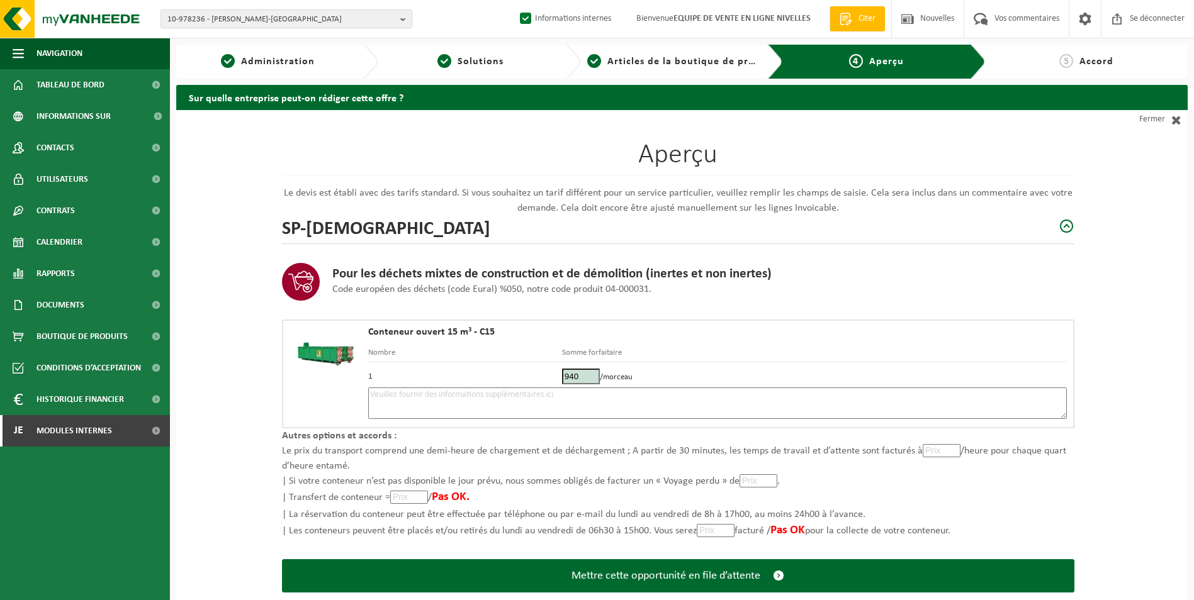
click at [486, 400] on textarea at bounding box center [717, 403] width 699 height 31
type textarea "p"
click at [581, 391] on textarea "Placement 15m3 tt venant le 14/08. Placer le container sur l'allée." at bounding box center [717, 403] width 699 height 31
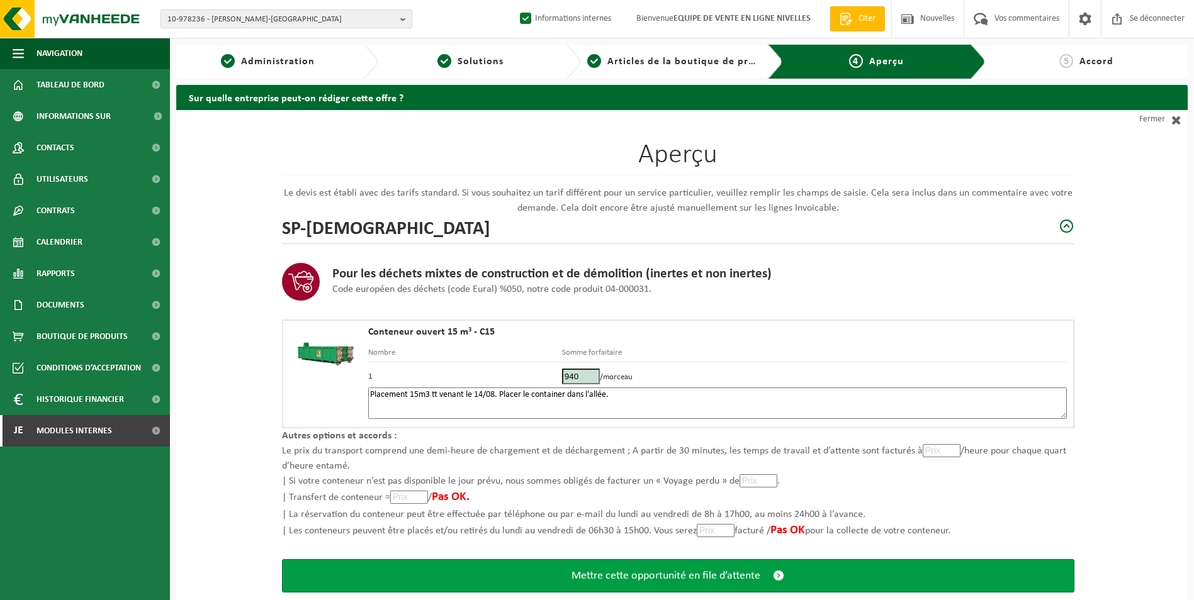
type textarea "Placement 15m3 tt venant le 14/08. Placer le container dans l'allée."
click at [680, 577] on span "Mettre cette opportunité en file d’attente" at bounding box center [665, 576] width 189 height 13
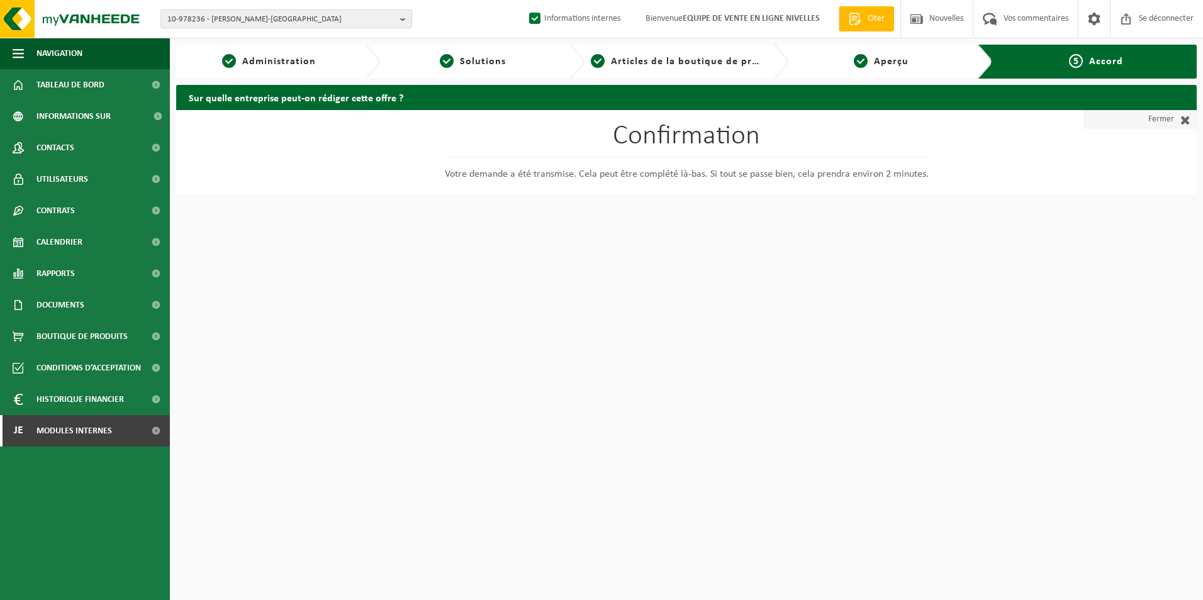
click at [1173, 116] on font "Fermer" at bounding box center [1162, 119] width 26 height 19
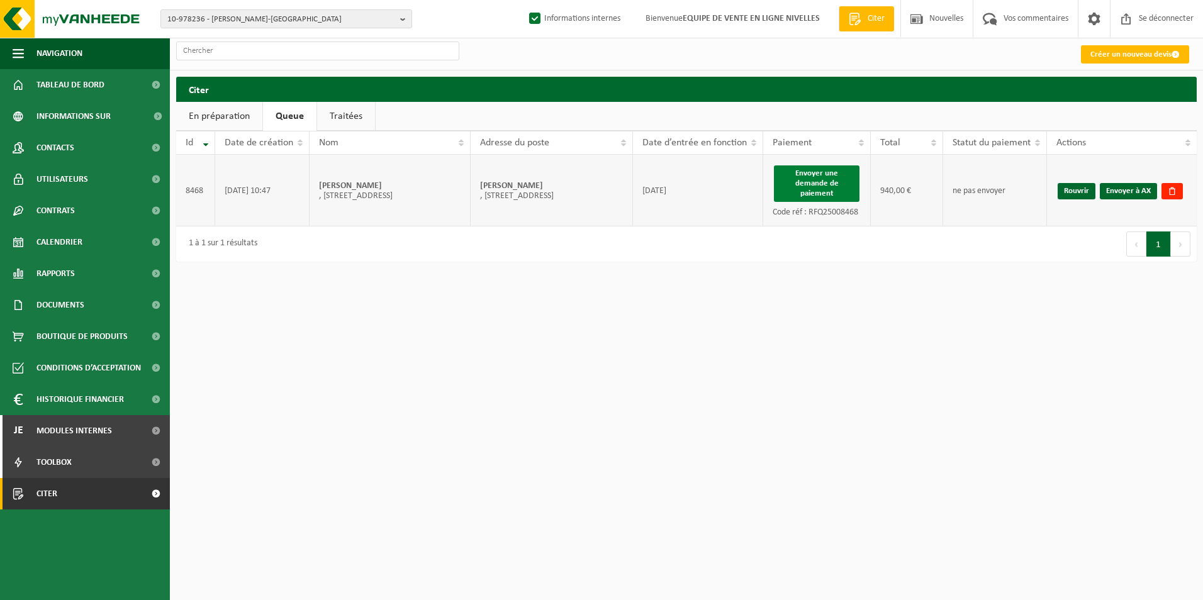
click at [830, 186] on button "Envoyer une demande de paiement" at bounding box center [817, 184] width 86 height 37
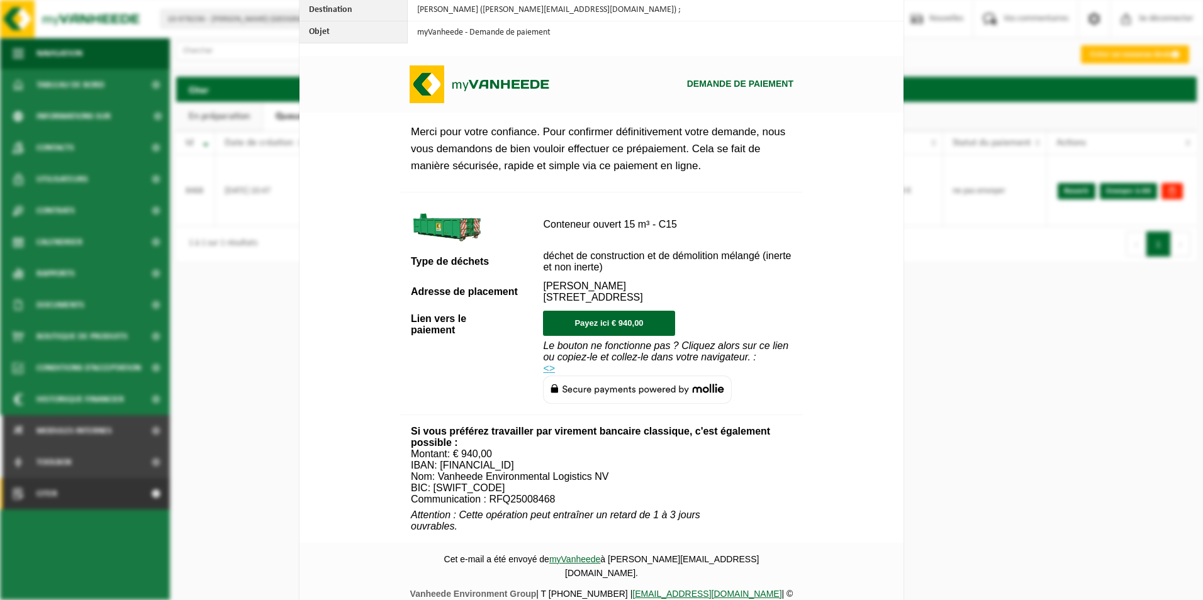
scroll to position [456, 0]
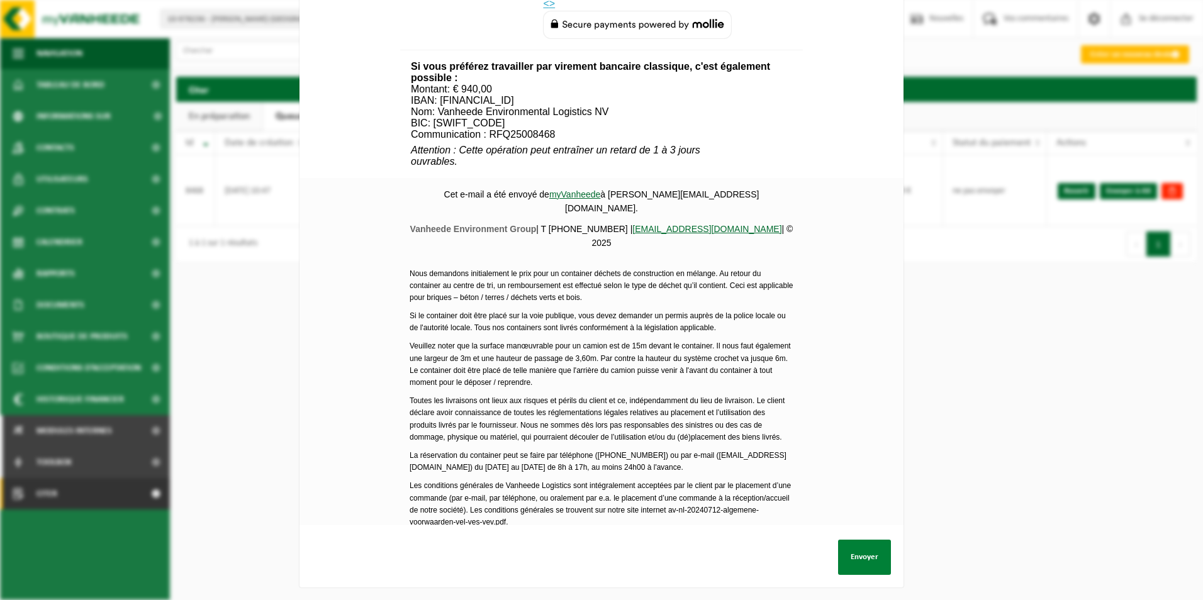
click at [857, 551] on button "Envoyer" at bounding box center [864, 557] width 53 height 35
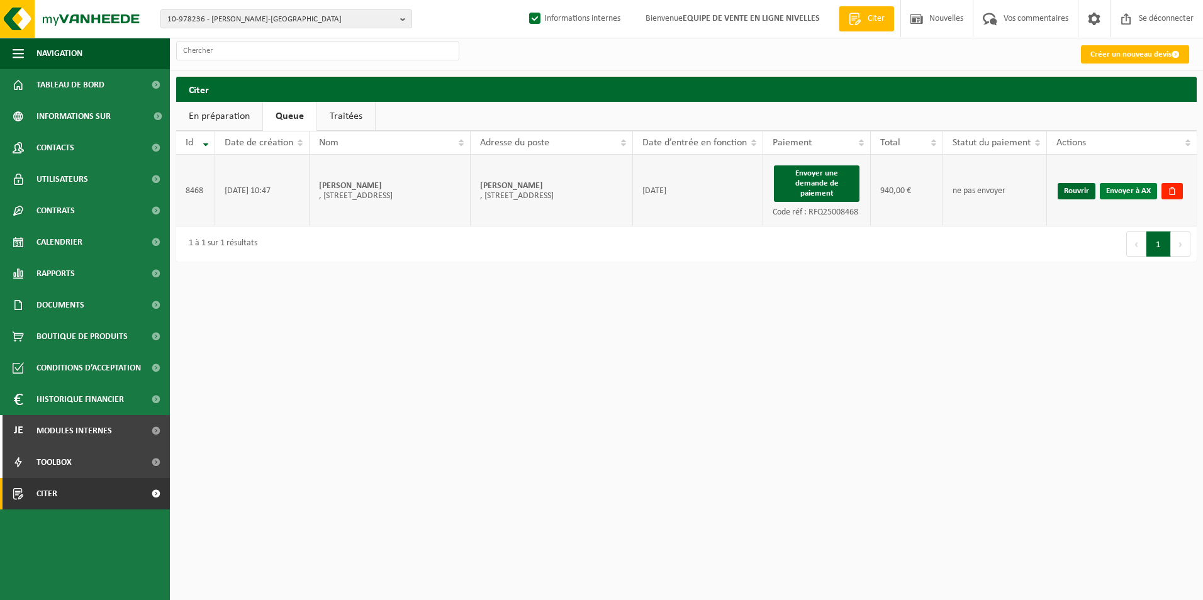
click at [1133, 194] on link "Envoyer à AX" at bounding box center [1128, 191] width 57 height 16
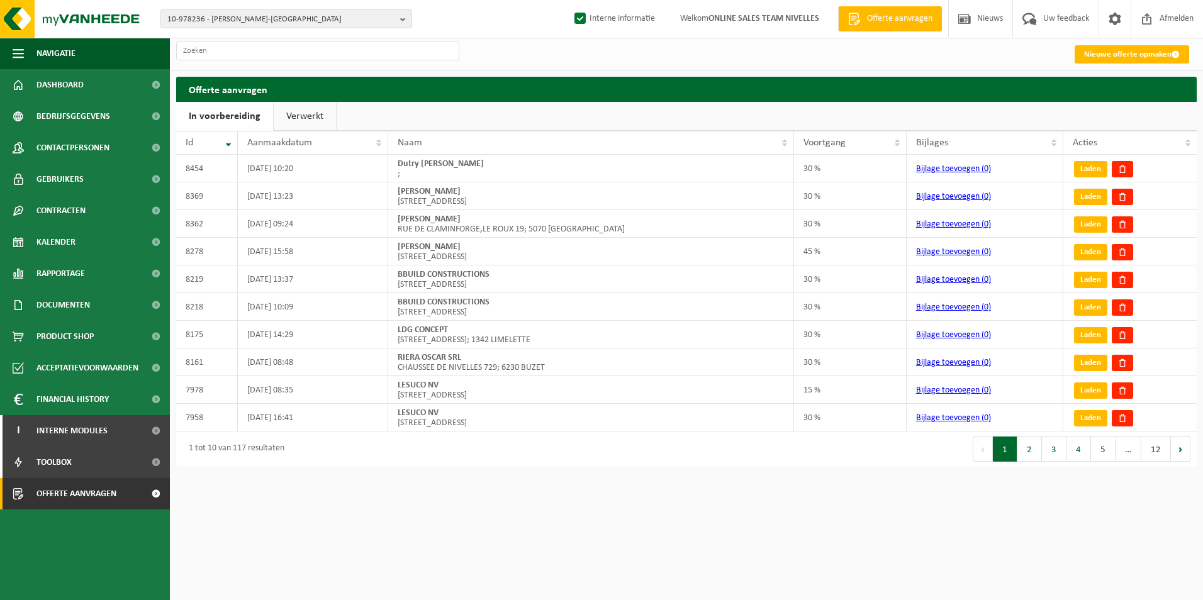
click at [295, 117] on link "Verwerkt" at bounding box center [305, 116] width 62 height 29
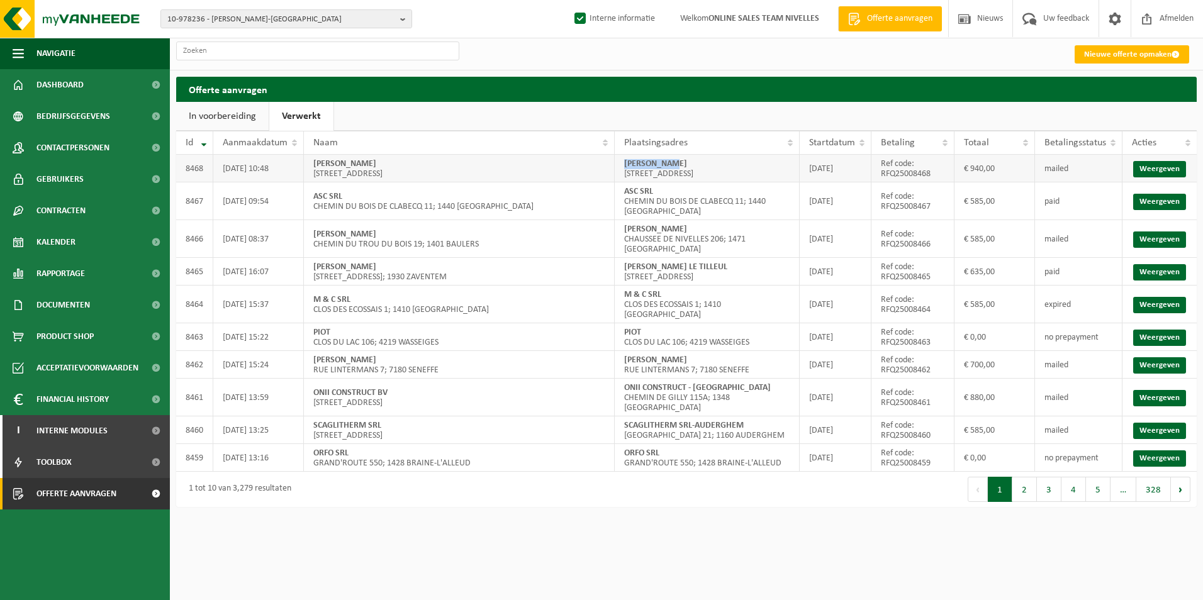
drag, startPoint x: 626, startPoint y: 163, endPoint x: 729, endPoint y: 167, distance: 103.9
click at [729, 167] on td "[PERSON_NAME] DE WANGEGNIES 180; 6220 FLEURUS" at bounding box center [707, 169] width 185 height 28
copy strong "[PERSON_NAME]"
